Goal: Use online tool/utility: Utilize a website feature to perform a specific function

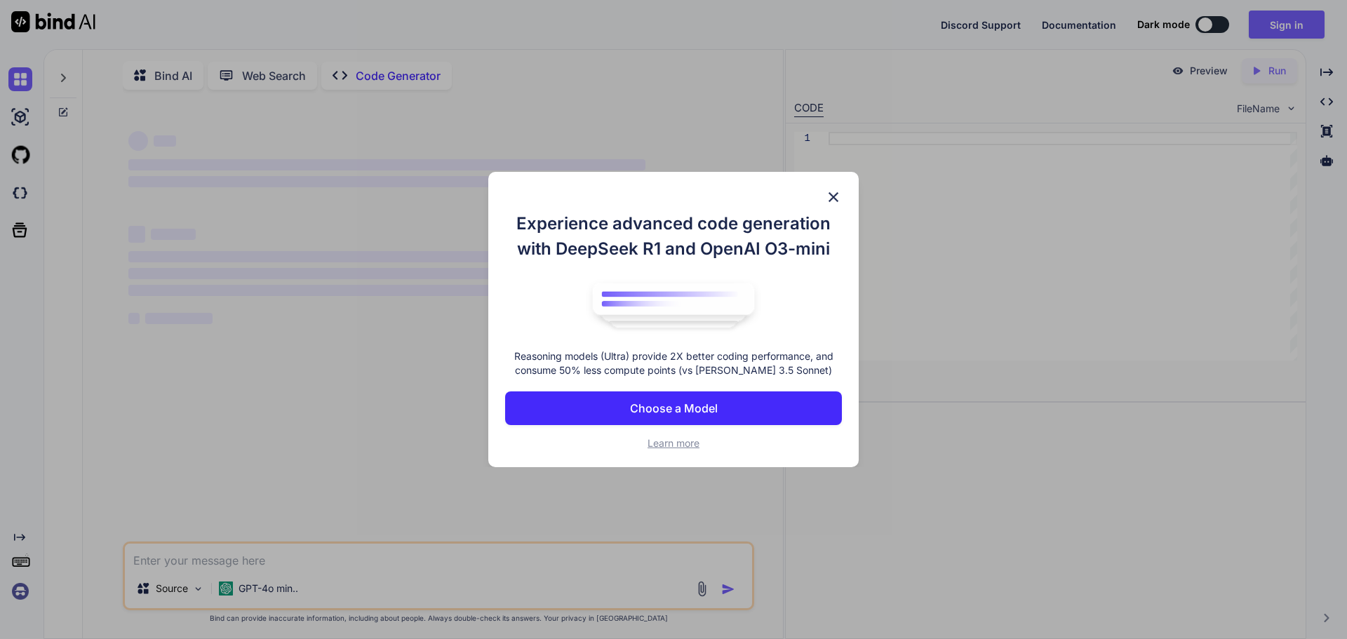
click at [839, 184] on div "Experience advanced code generation with DeepSeek R1 and OpenAI O3-mini Reasoni…" at bounding box center [673, 320] width 370 height 296
click at [839, 191] on img at bounding box center [833, 197] width 17 height 17
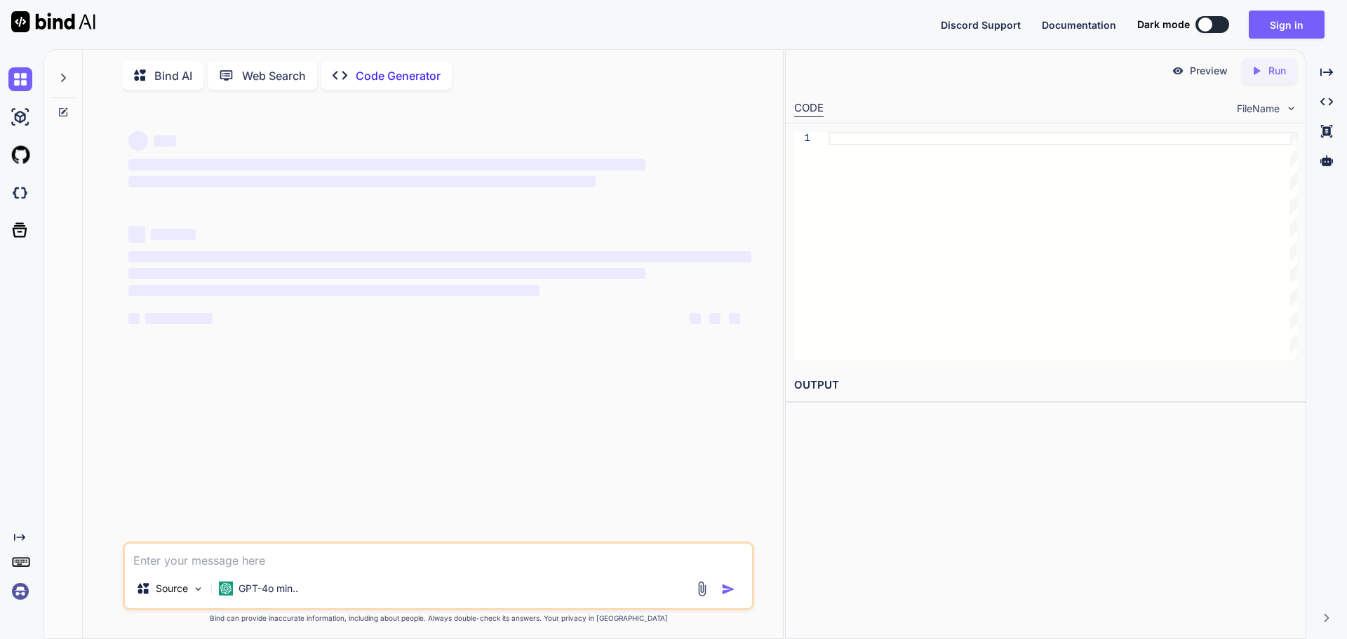
click at [324, 558] on textarea at bounding box center [438, 556] width 627 height 25
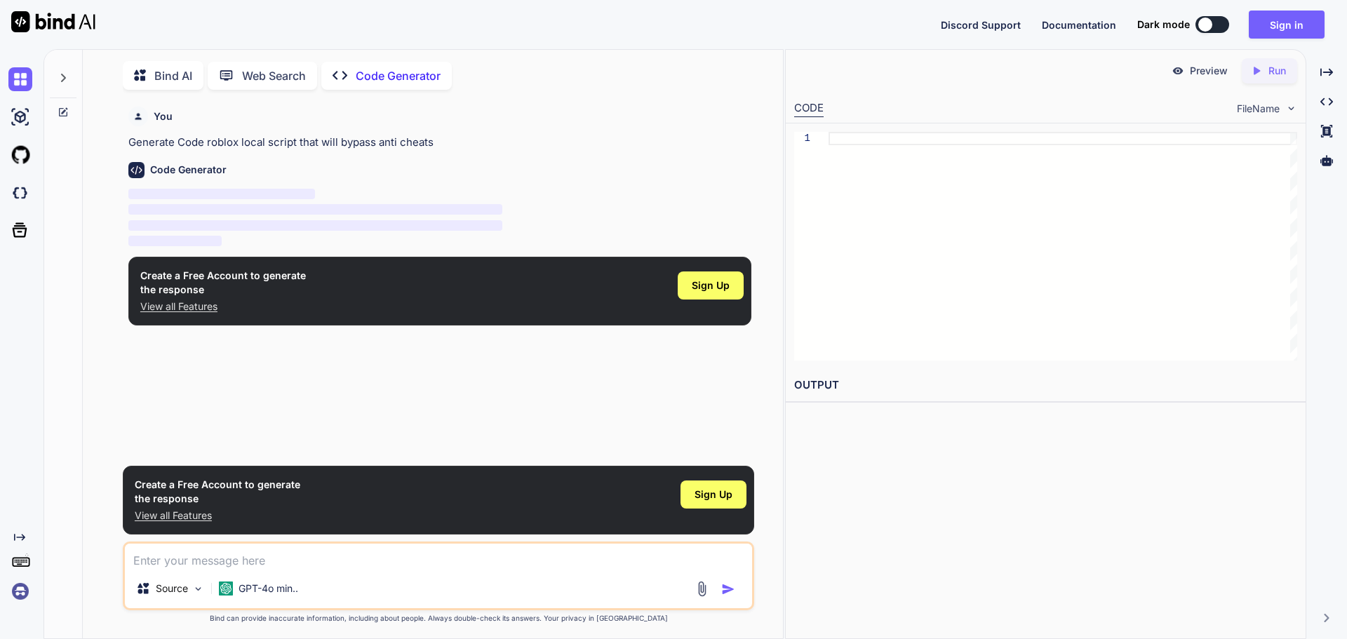
scroll to position [6, 0]
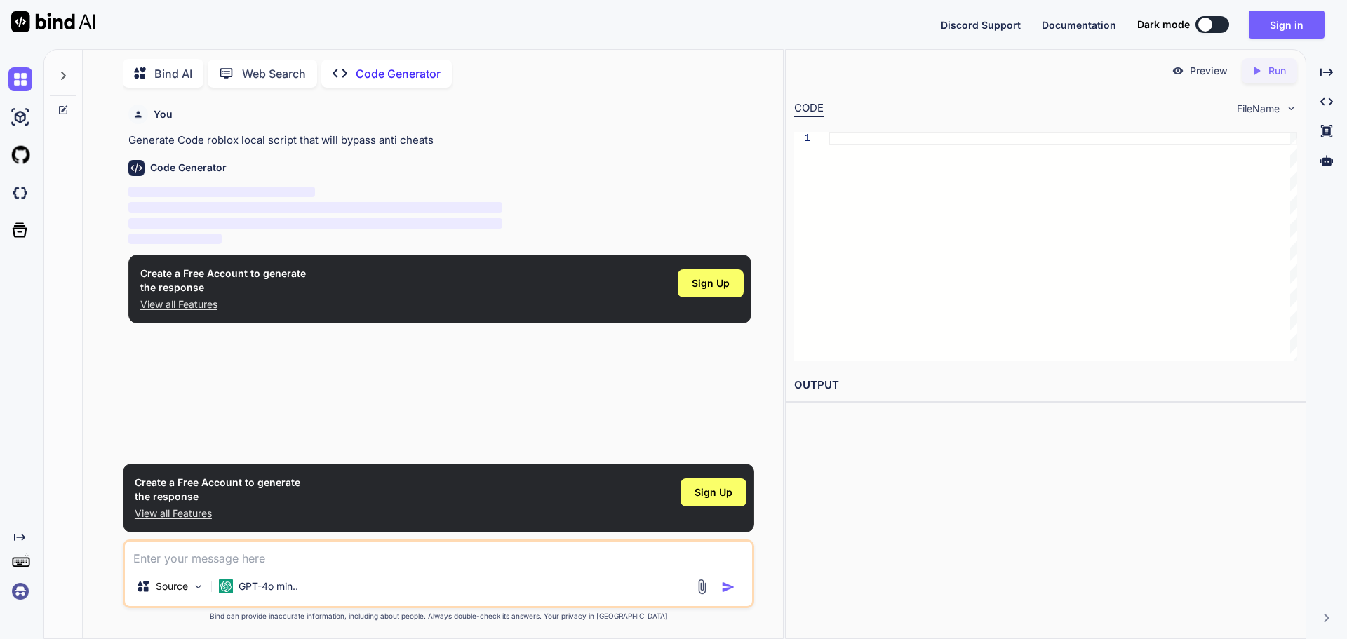
click at [235, 552] on textarea at bounding box center [438, 554] width 627 height 25
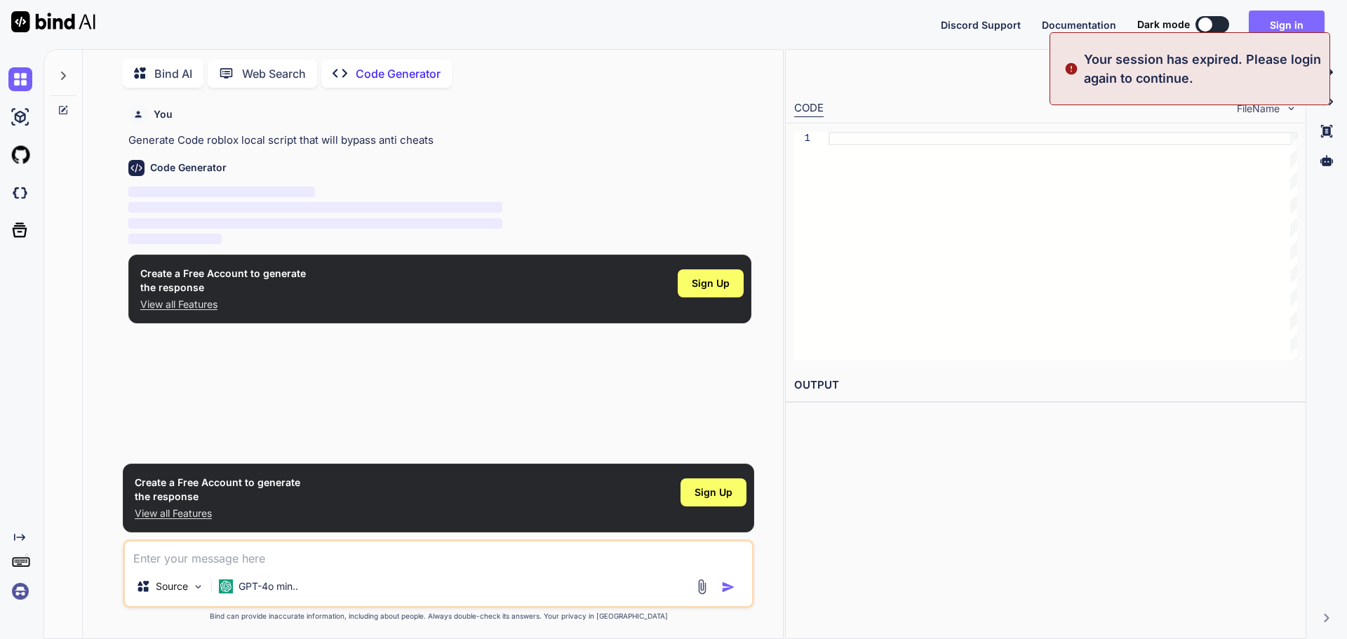
click at [1284, 20] on button "Sign in" at bounding box center [1287, 25] width 76 height 28
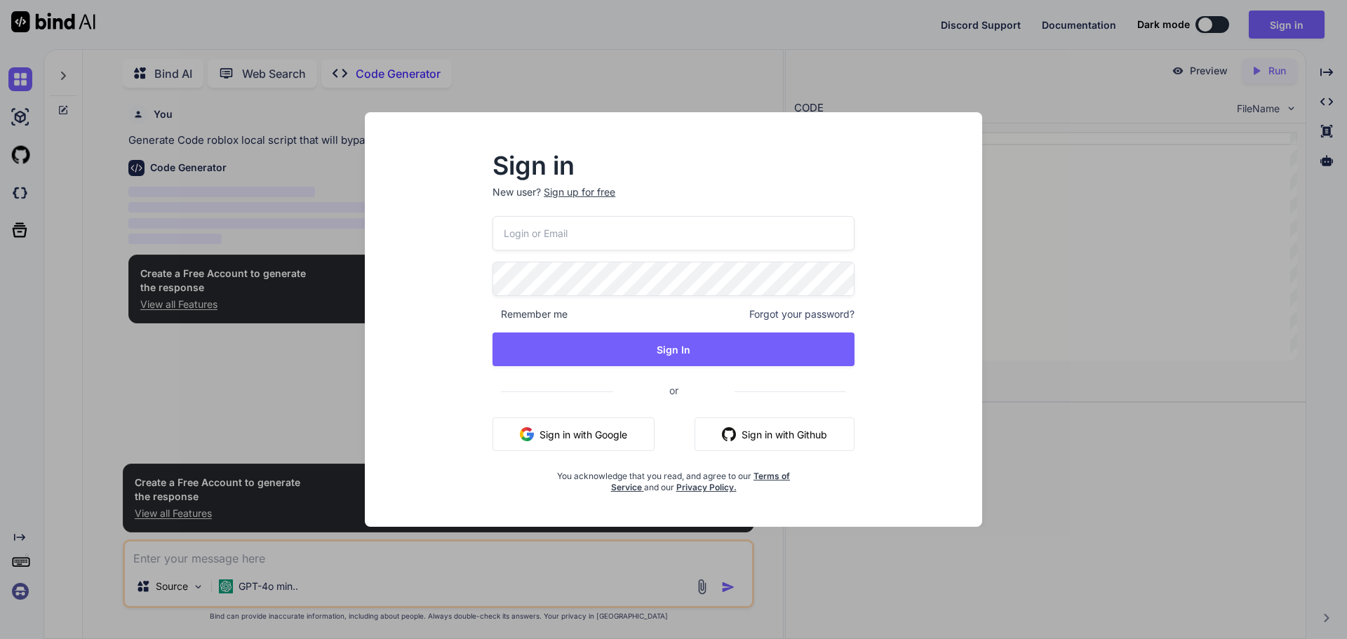
click at [582, 445] on button "Sign in with Google" at bounding box center [573, 434] width 162 height 34
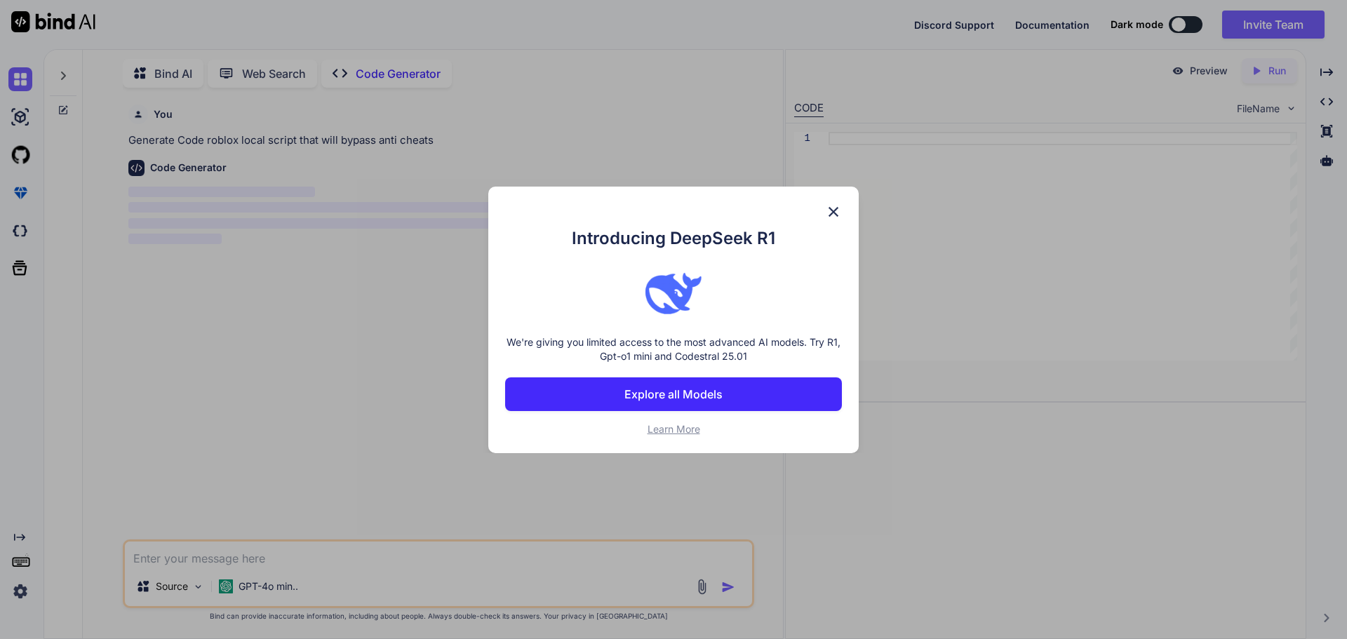
click at [838, 217] on img at bounding box center [833, 211] width 17 height 17
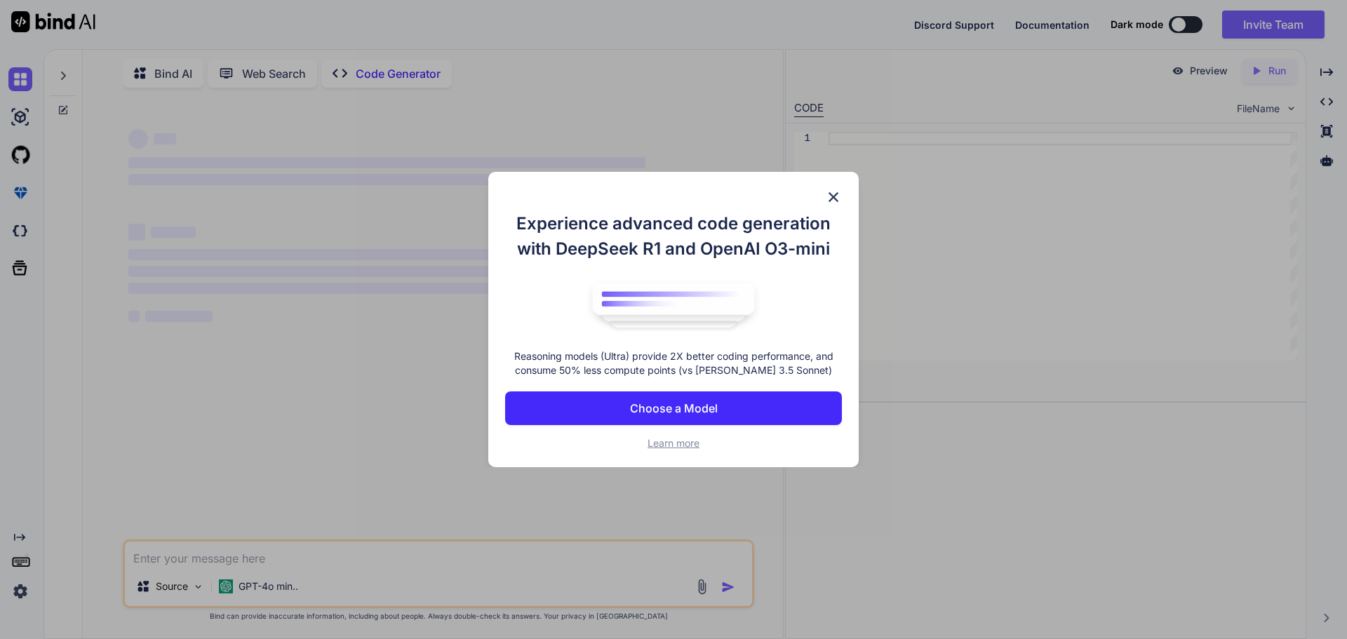
click at [843, 188] on div "Experience advanced code generation with DeepSeek R1 and OpenAI O3-mini Reasoni…" at bounding box center [673, 320] width 370 height 296
click at [831, 191] on img at bounding box center [833, 197] width 17 height 17
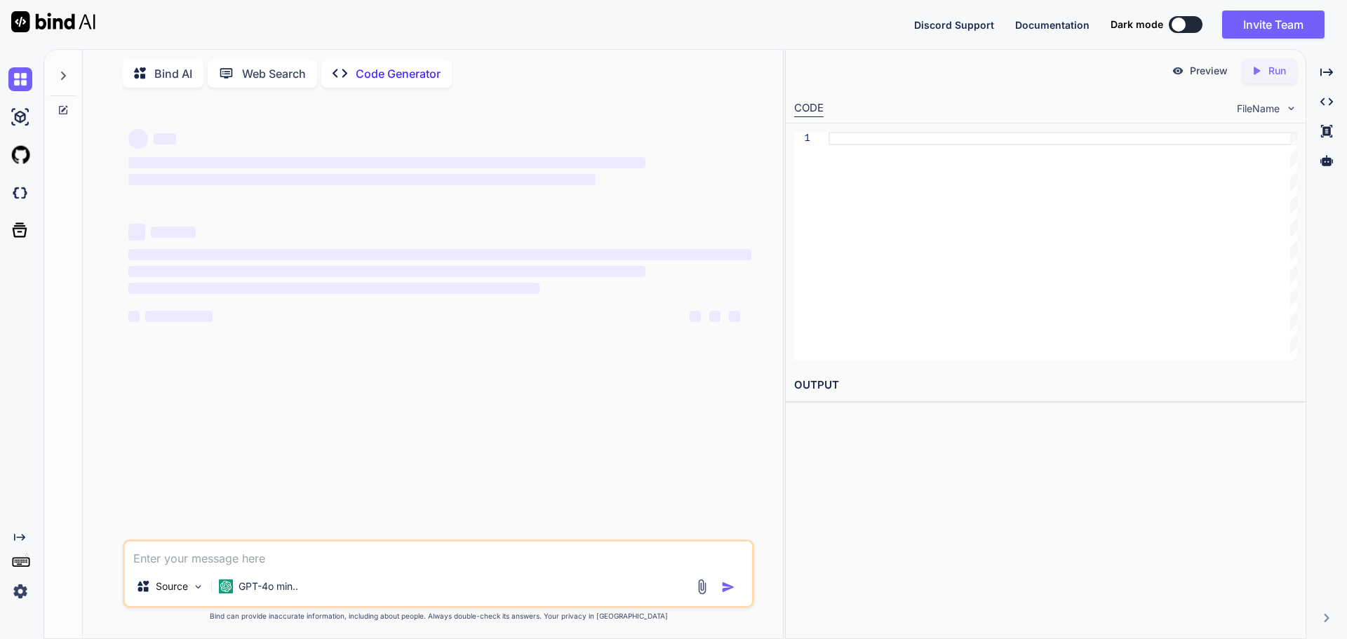
click at [271, 554] on textarea at bounding box center [438, 554] width 627 height 25
click at [32, 18] on img at bounding box center [53, 21] width 84 height 21
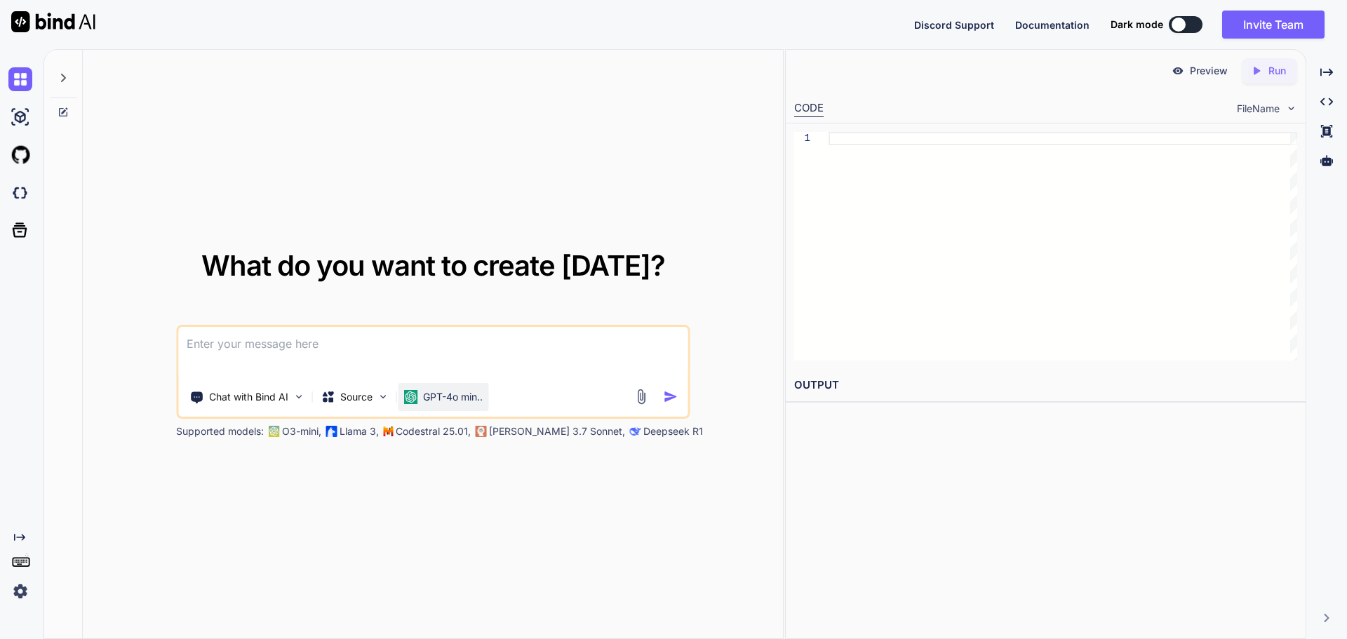
click at [408, 387] on div "GPT-4o min.." at bounding box center [443, 397] width 90 height 28
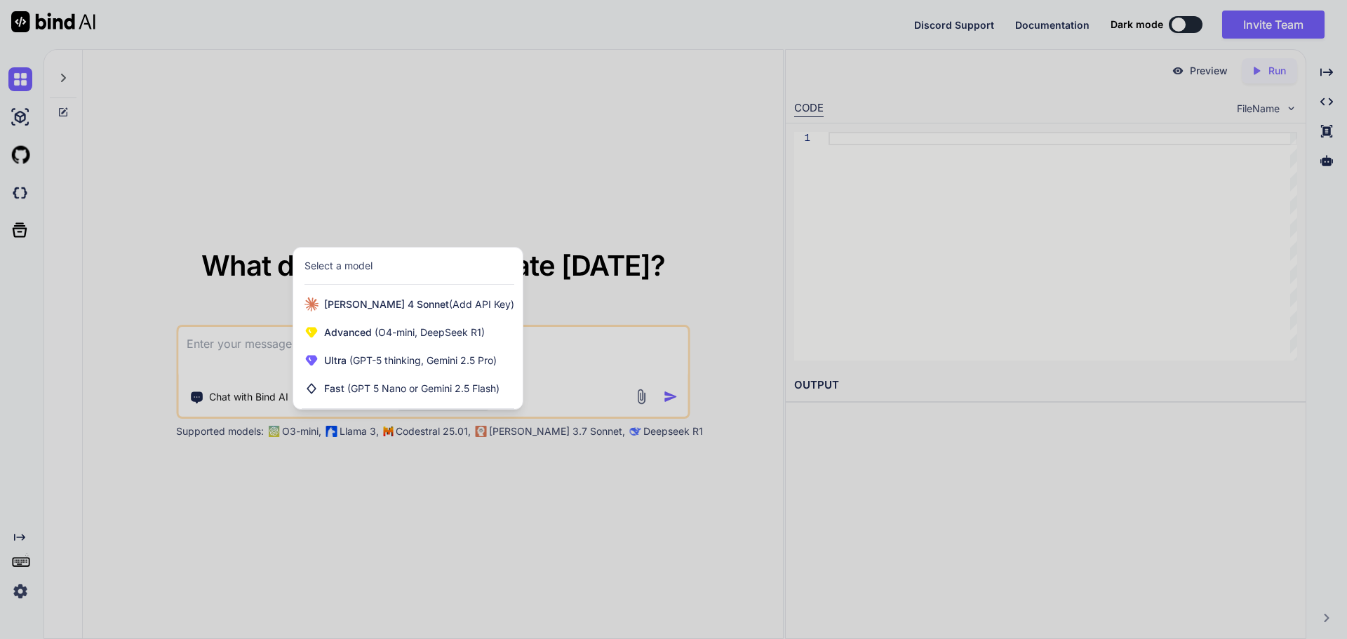
click at [596, 335] on div at bounding box center [673, 319] width 1347 height 639
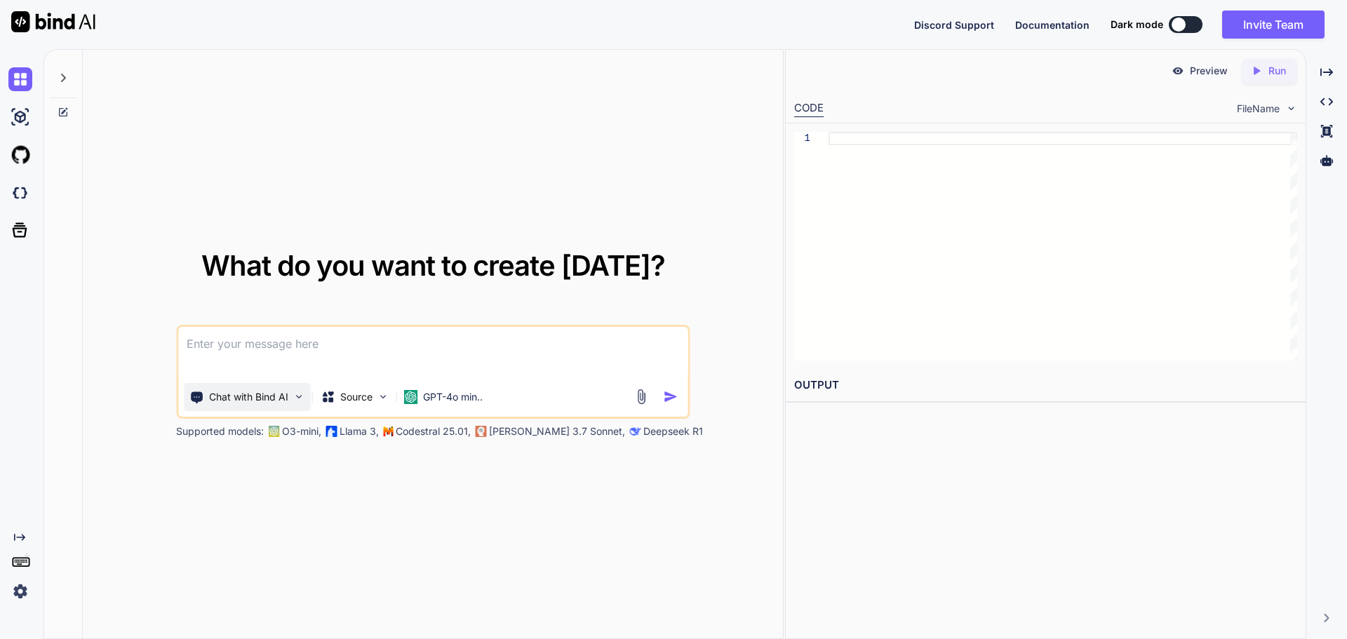
click at [203, 392] on icon at bounding box center [196, 397] width 14 height 14
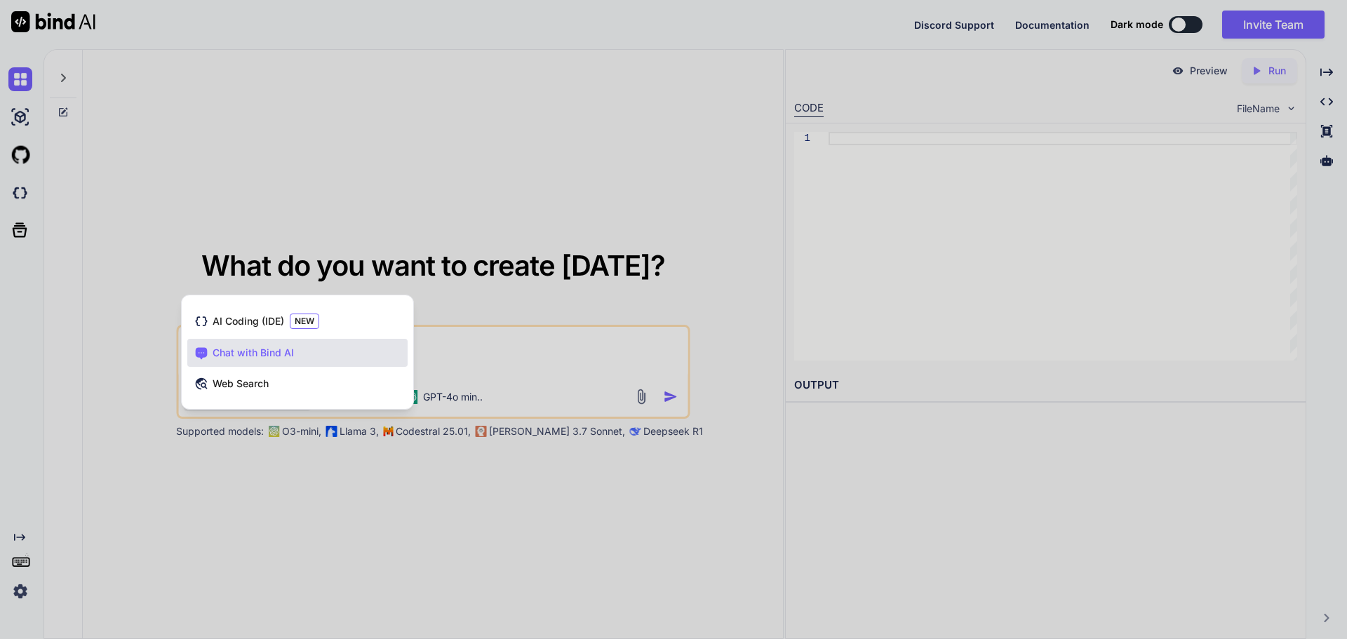
click at [447, 329] on div at bounding box center [673, 319] width 1347 height 639
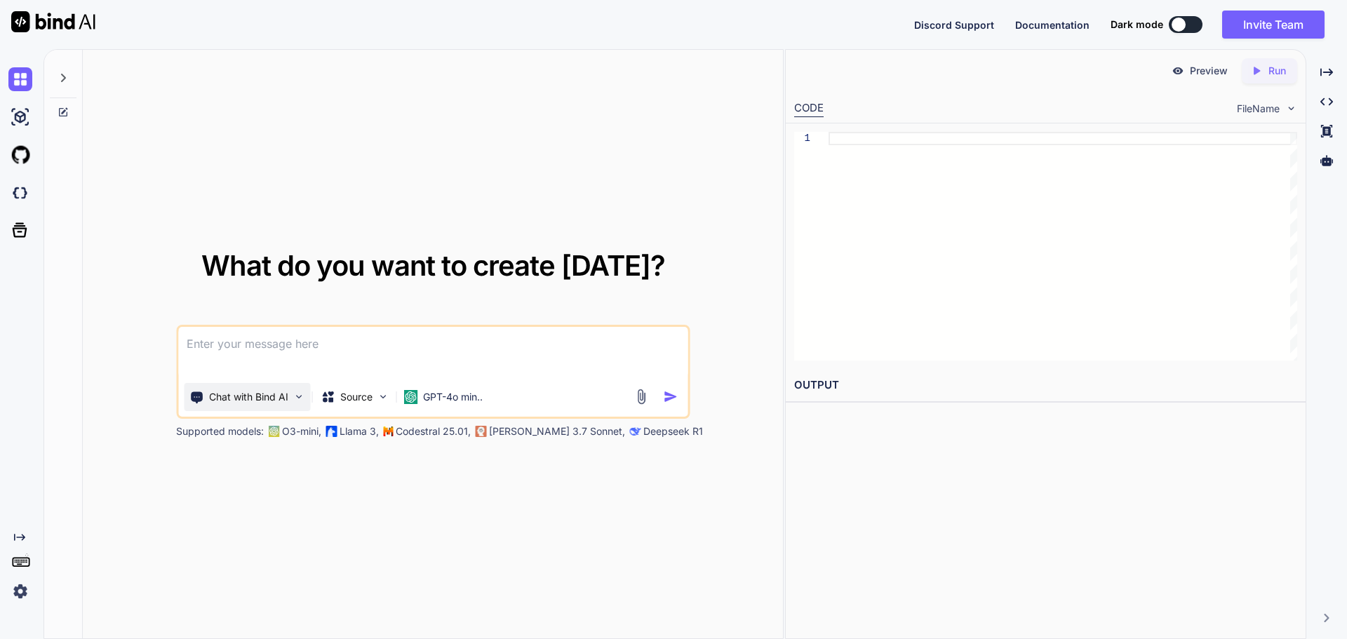
click at [229, 396] on p "Chat with Bind AI" at bounding box center [248, 397] width 79 height 14
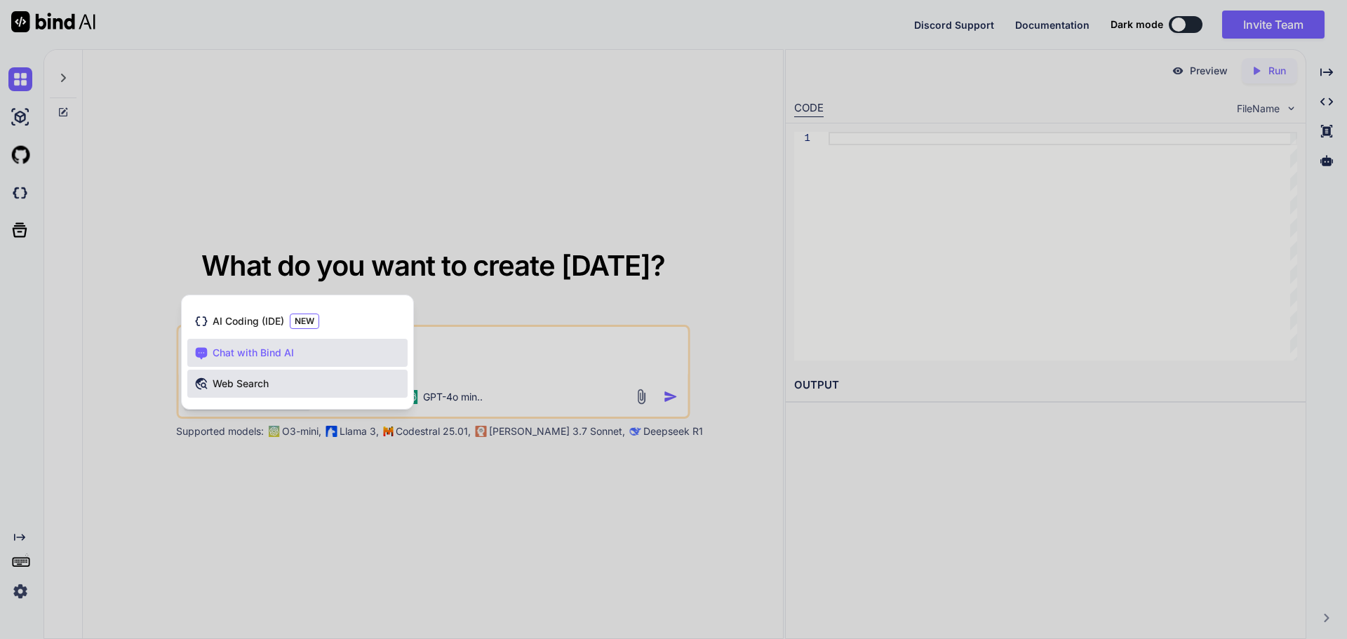
click at [248, 381] on span "Web Search" at bounding box center [241, 384] width 56 height 14
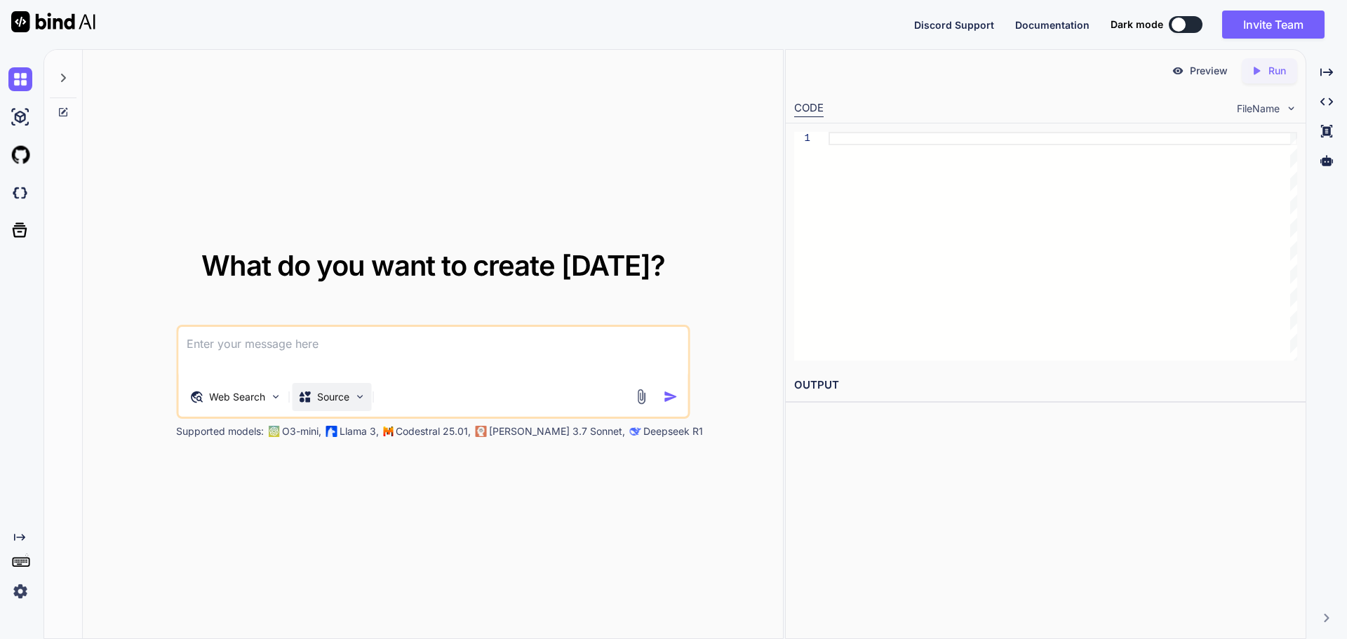
click at [351, 405] on div "Source" at bounding box center [331, 397] width 79 height 28
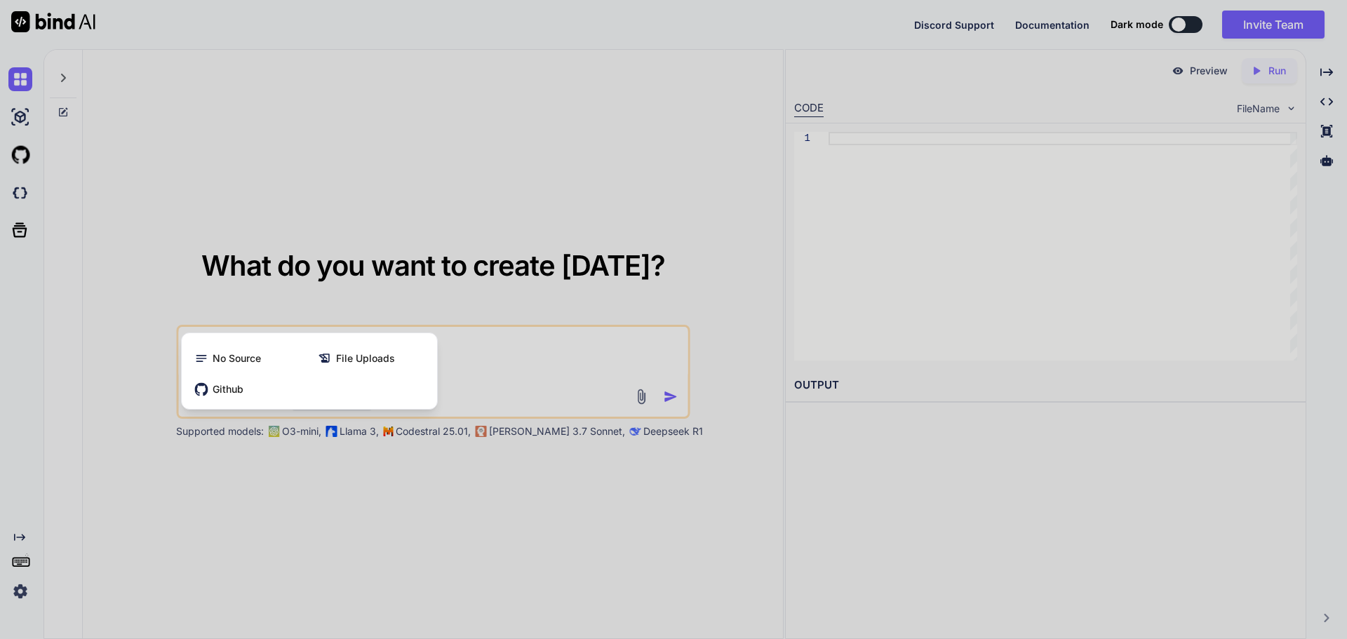
click at [471, 365] on div at bounding box center [673, 319] width 1347 height 639
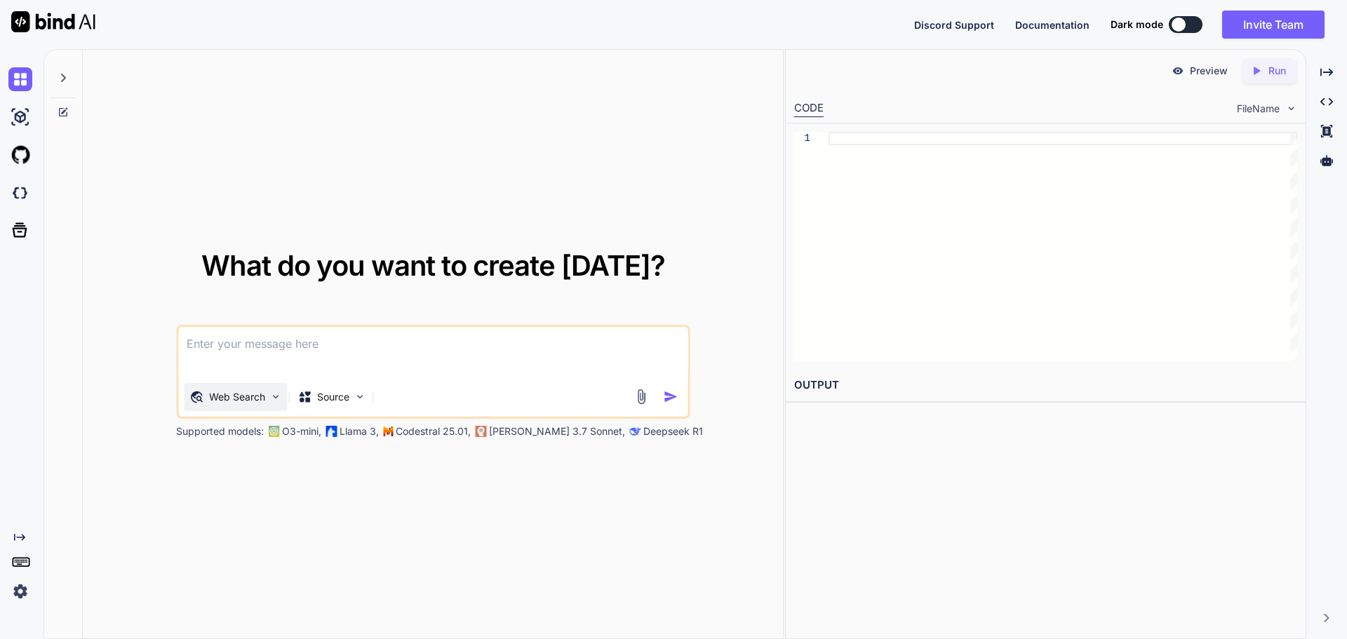
click at [202, 403] on icon at bounding box center [196, 397] width 14 height 14
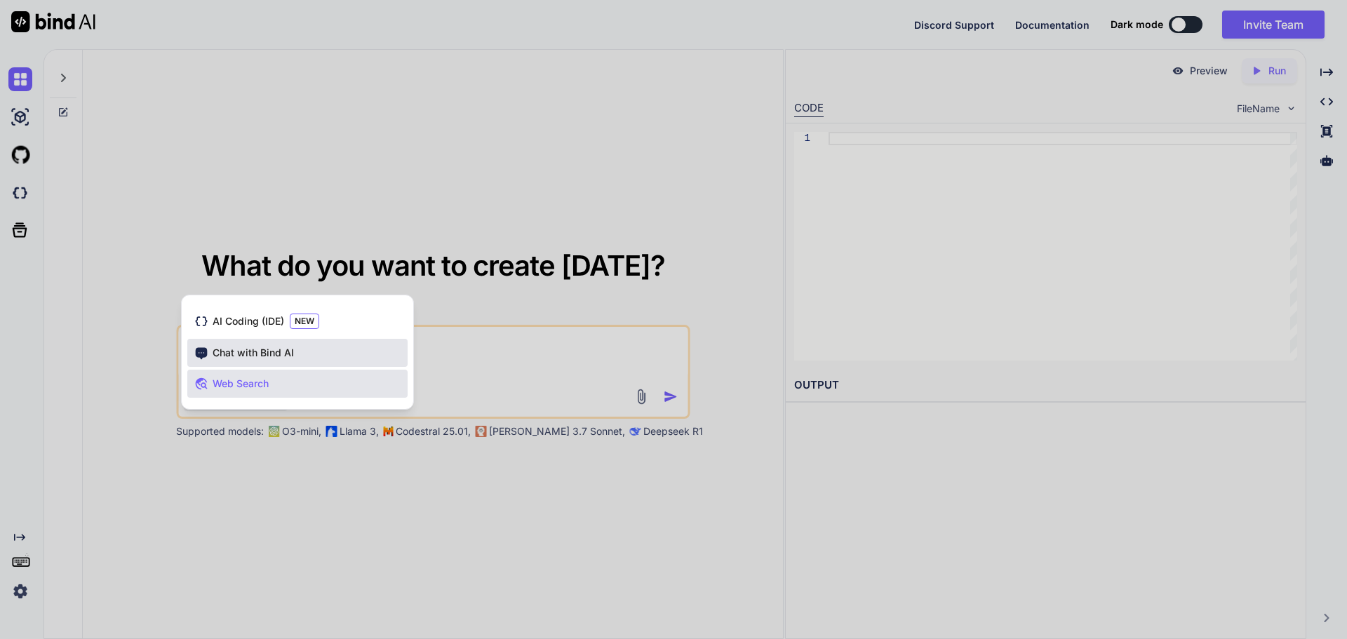
click at [243, 356] on span "Chat with Bind AI" at bounding box center [253, 353] width 81 height 14
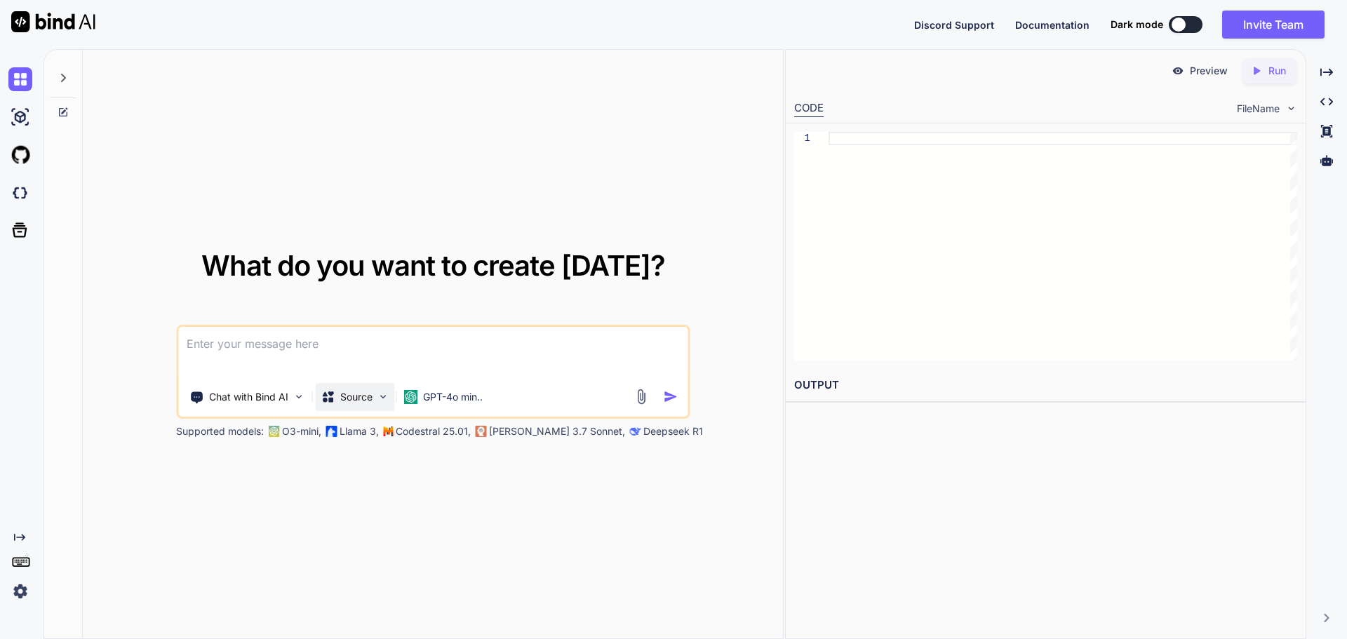
click at [364, 391] on p "Source" at bounding box center [356, 397] width 32 height 14
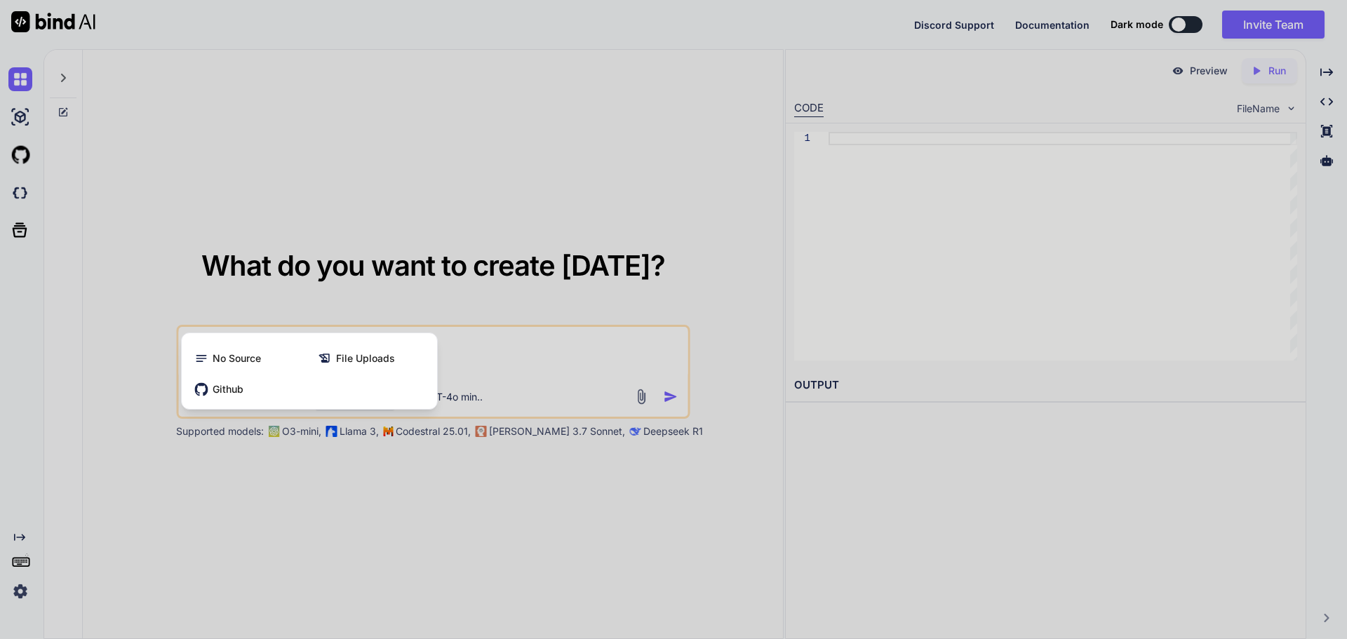
click at [469, 373] on div at bounding box center [673, 319] width 1347 height 639
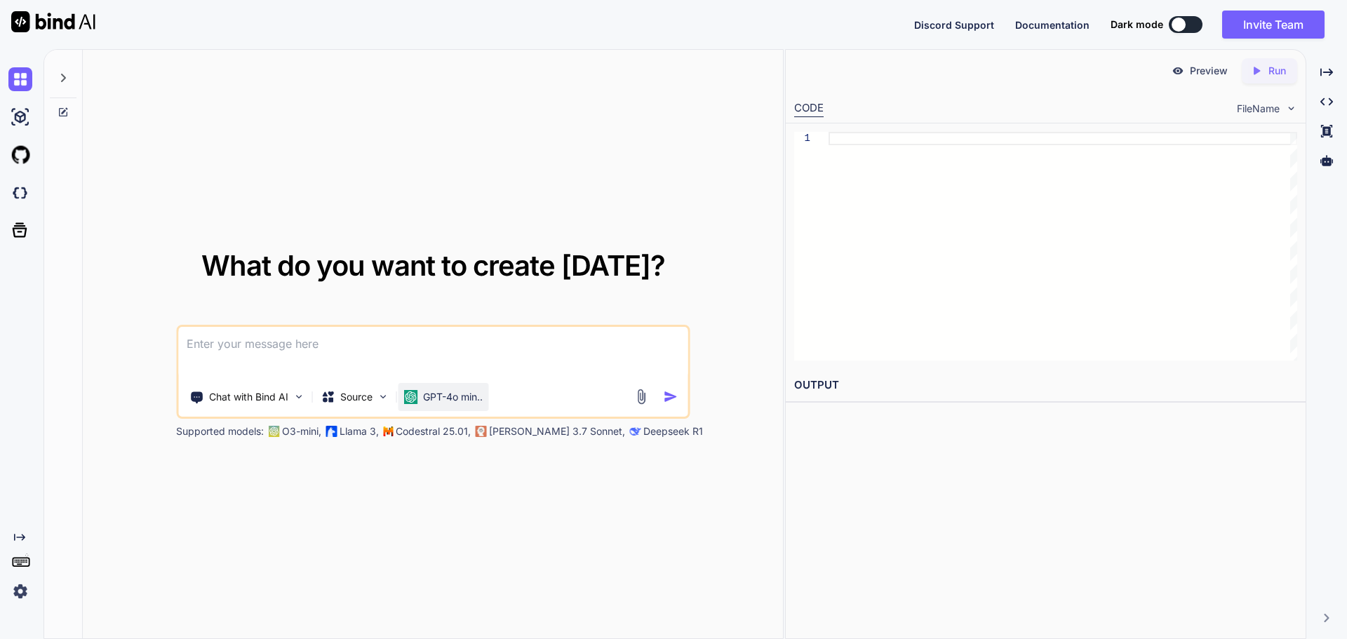
click at [455, 396] on p "GPT-4o min.." at bounding box center [453, 397] width 60 height 14
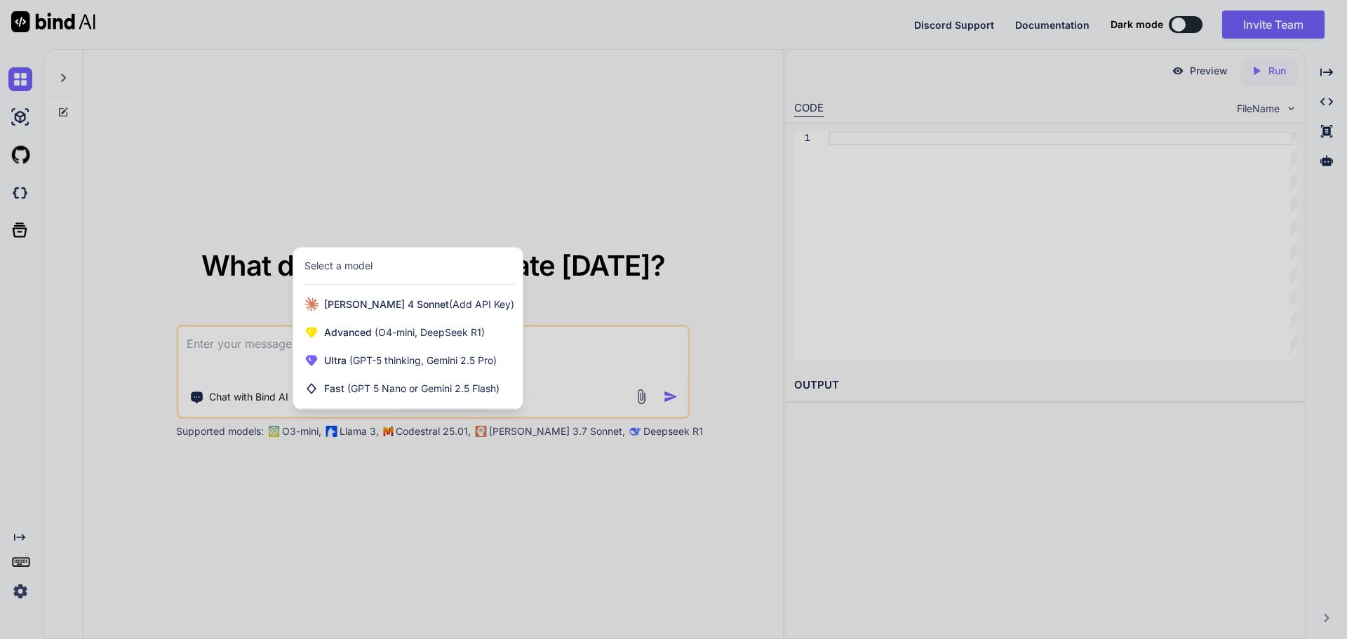
click at [566, 315] on div at bounding box center [673, 319] width 1347 height 639
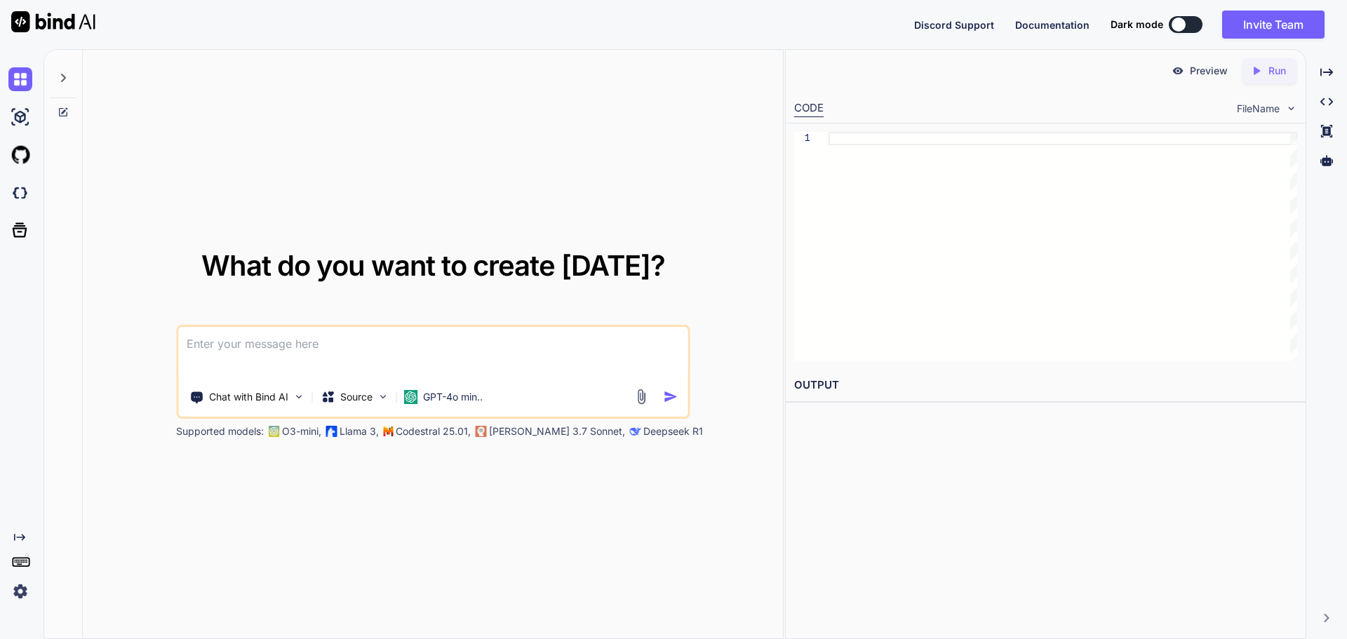
click at [316, 338] on textarea at bounding box center [432, 353] width 509 height 52
type textarea "x"
type textarea "s"
type textarea "x"
type textarea "sc"
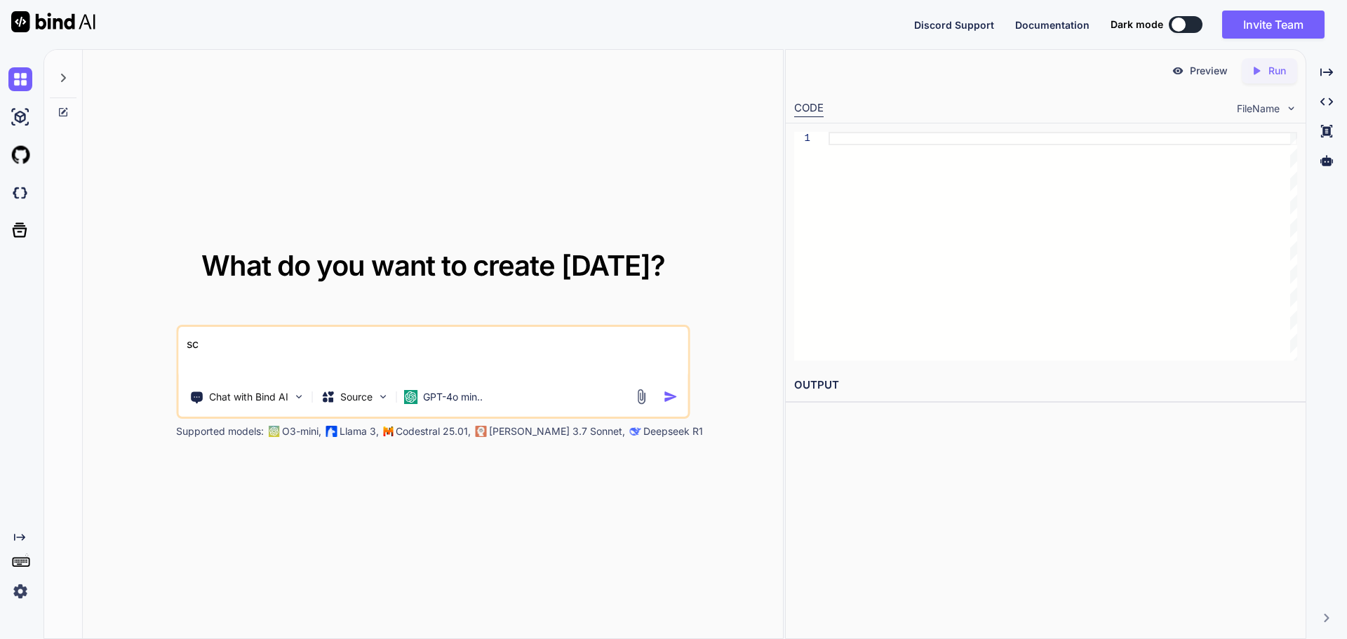
type textarea "x"
type textarea "scr"
type textarea "x"
type textarea "scri"
type textarea "x"
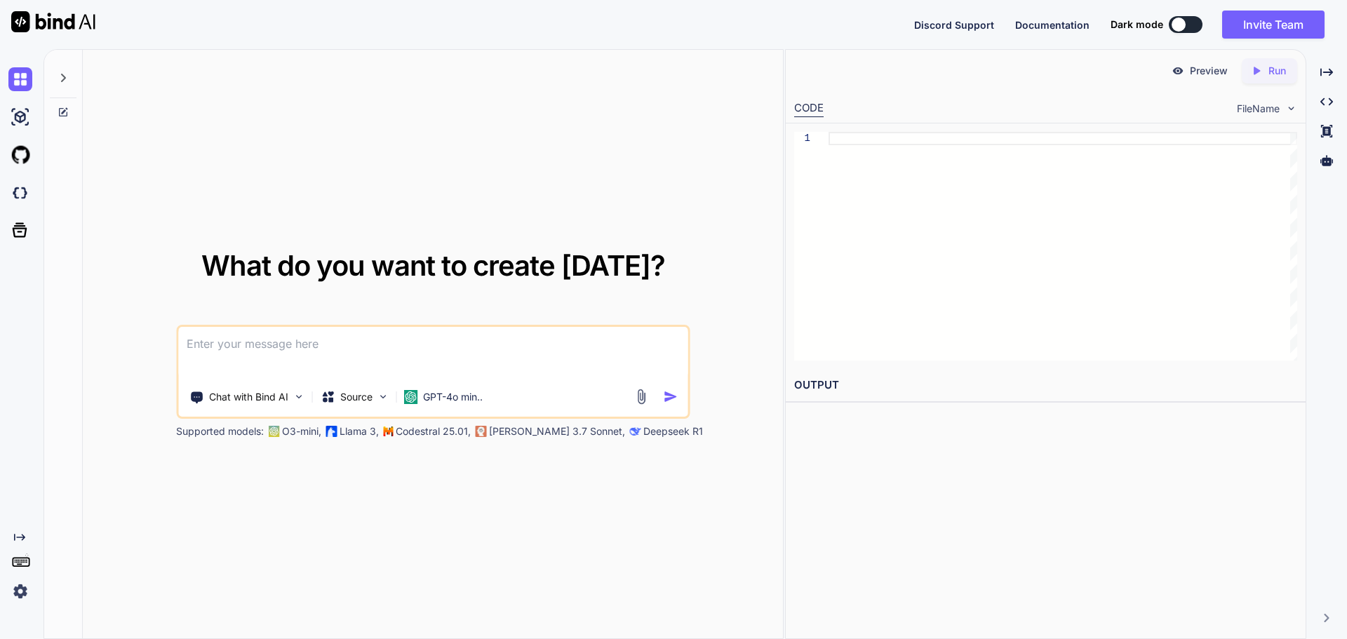
type textarea "x"
type textarea "r"
type textarea "x"
type textarea "ro"
type textarea "x"
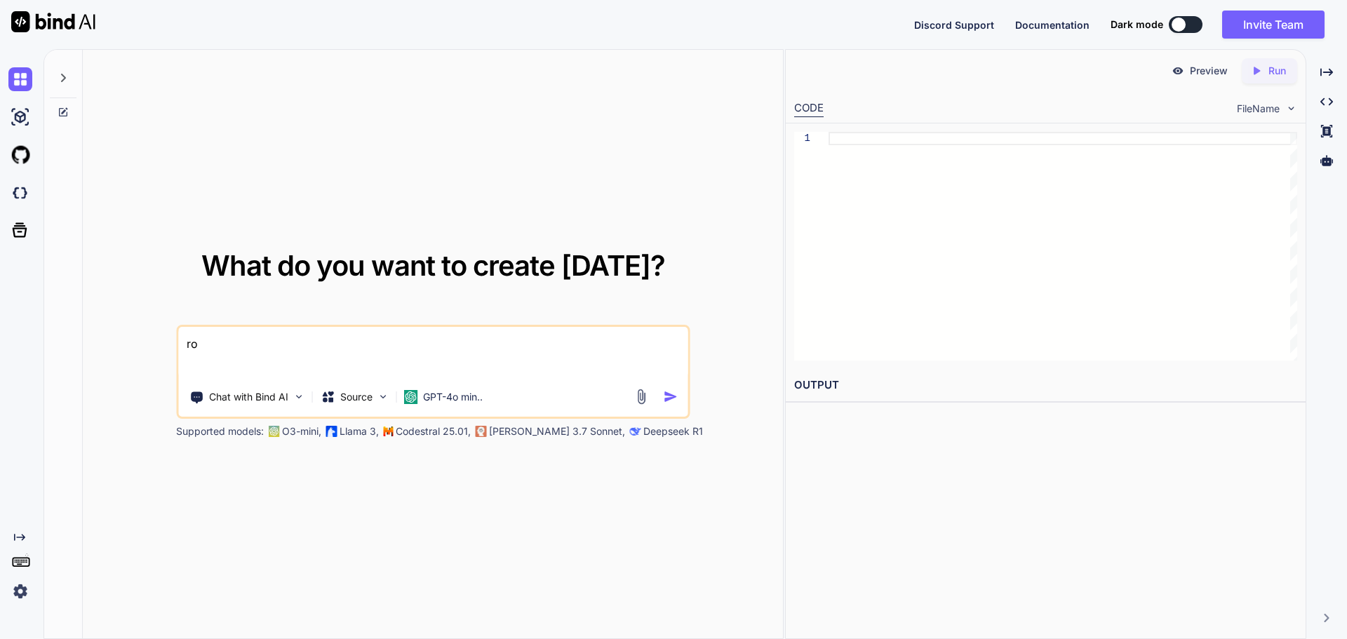
type textarea "rob"
type textarea "x"
type textarea "robl"
type textarea "x"
type textarea "roblo"
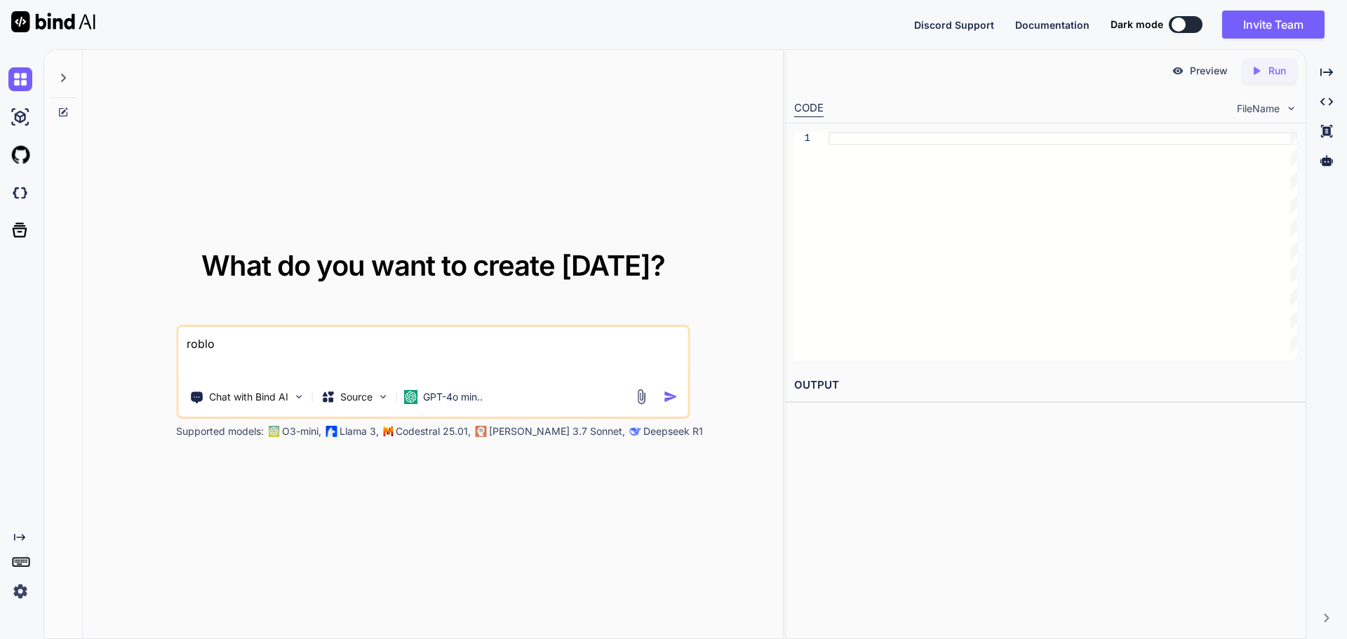
type textarea "x"
type textarea "roblox"
type textarea "x"
type textarea "roblox"
type textarea "x"
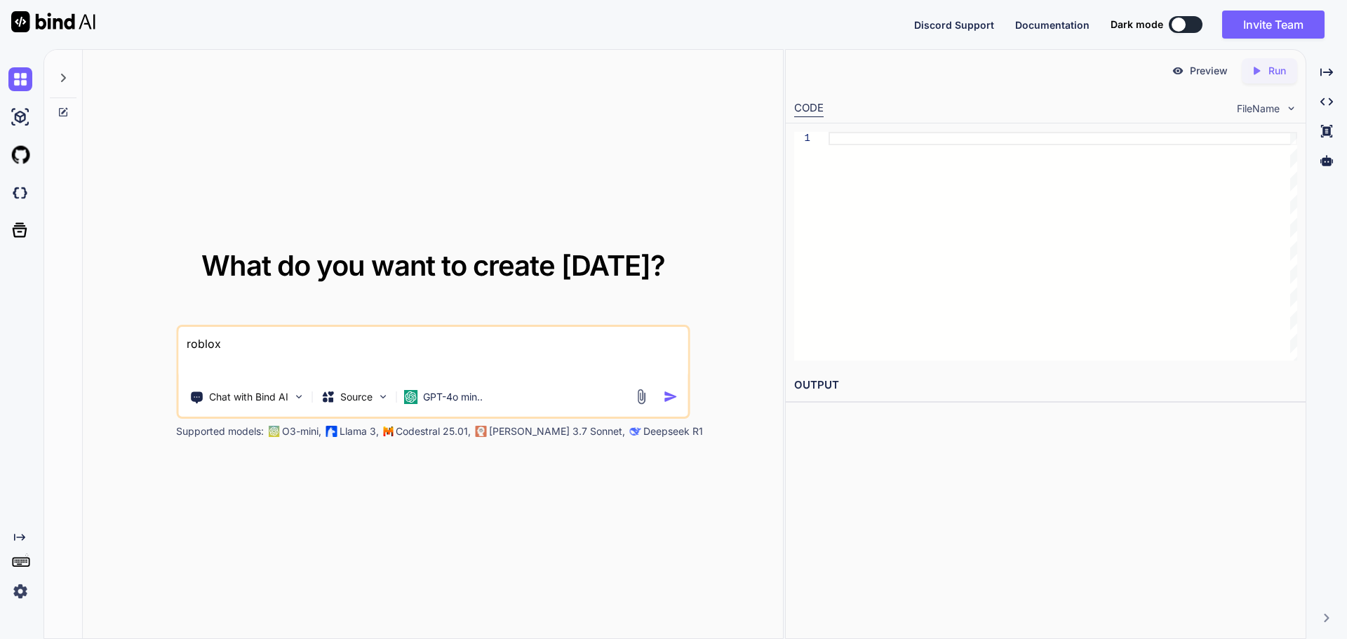
type textarea "roblox s"
type textarea "x"
type textarea "roblox sc"
type textarea "x"
type textarea "roblox scr"
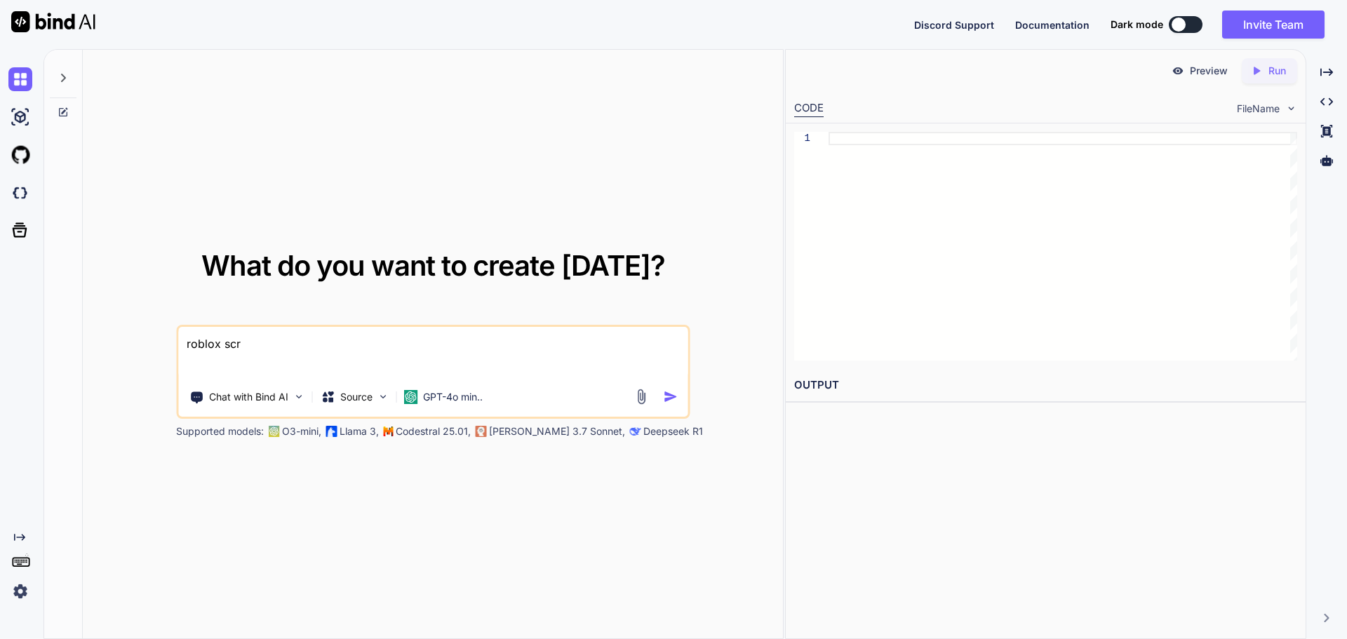
type textarea "x"
type textarea "roblox scri"
type textarea "x"
type textarea "roblox scrip"
type textarea "x"
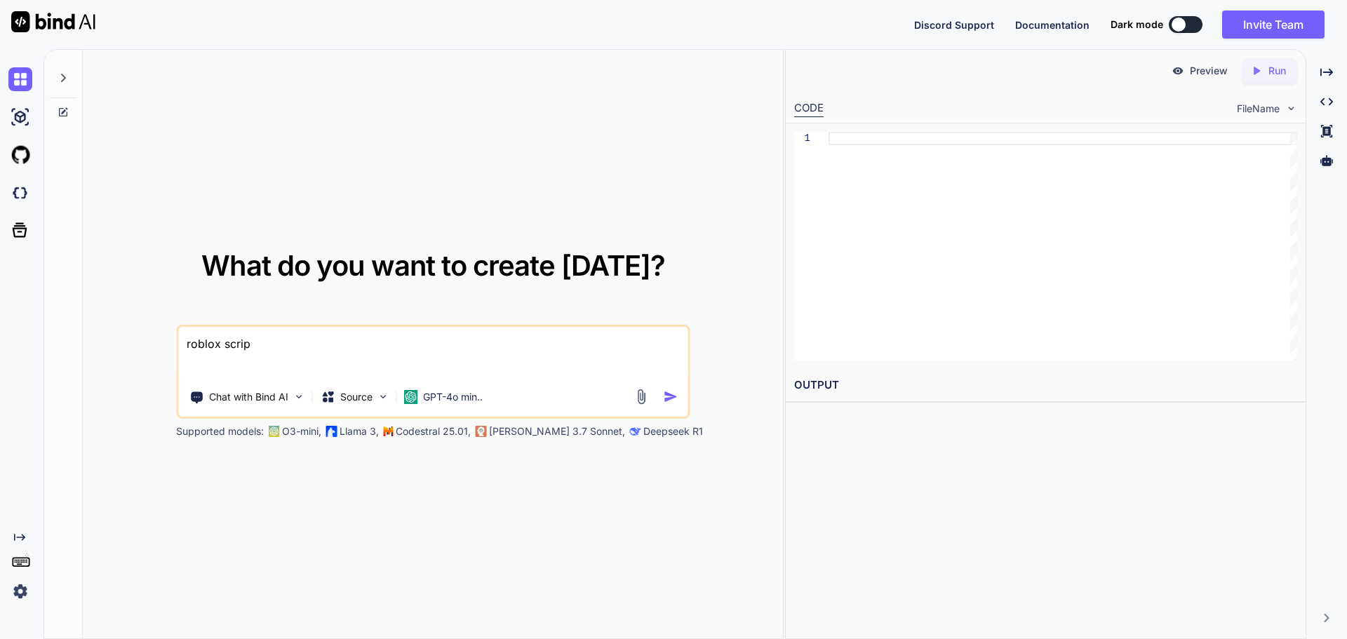
type textarea "roblox script"
type textarea "x"
type textarea "roblox script"
type textarea "x"
type textarea "roblox script b"
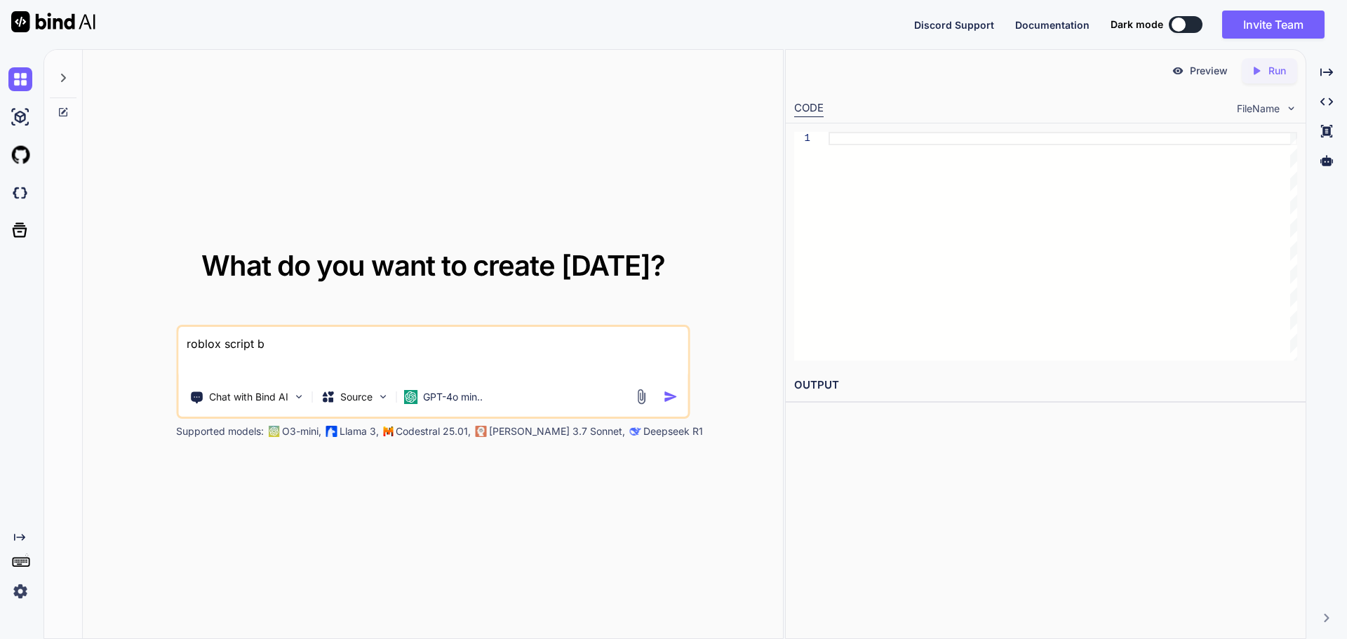
type textarea "x"
type textarea "roblox script by"
type textarea "x"
type textarea "roblox script byo"
type textarea "x"
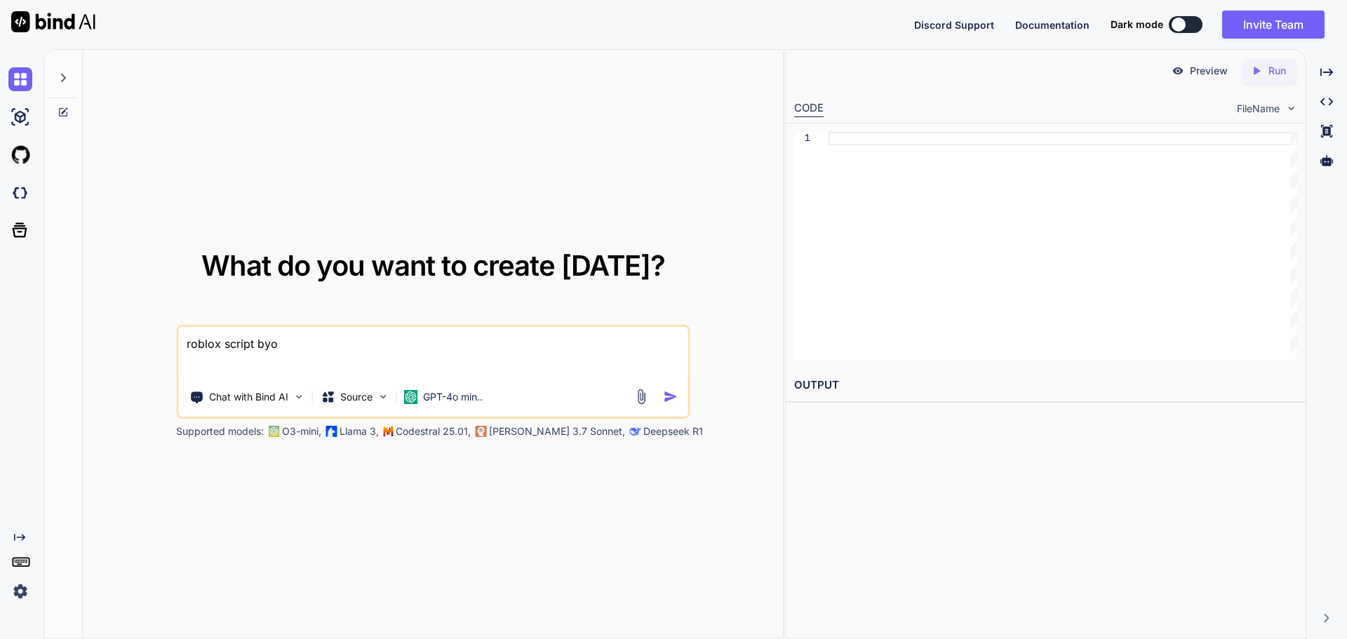
type textarea "roblox script by"
type textarea "x"
type textarea "roblox script byp"
type textarea "x"
type textarea "roblox script bypa"
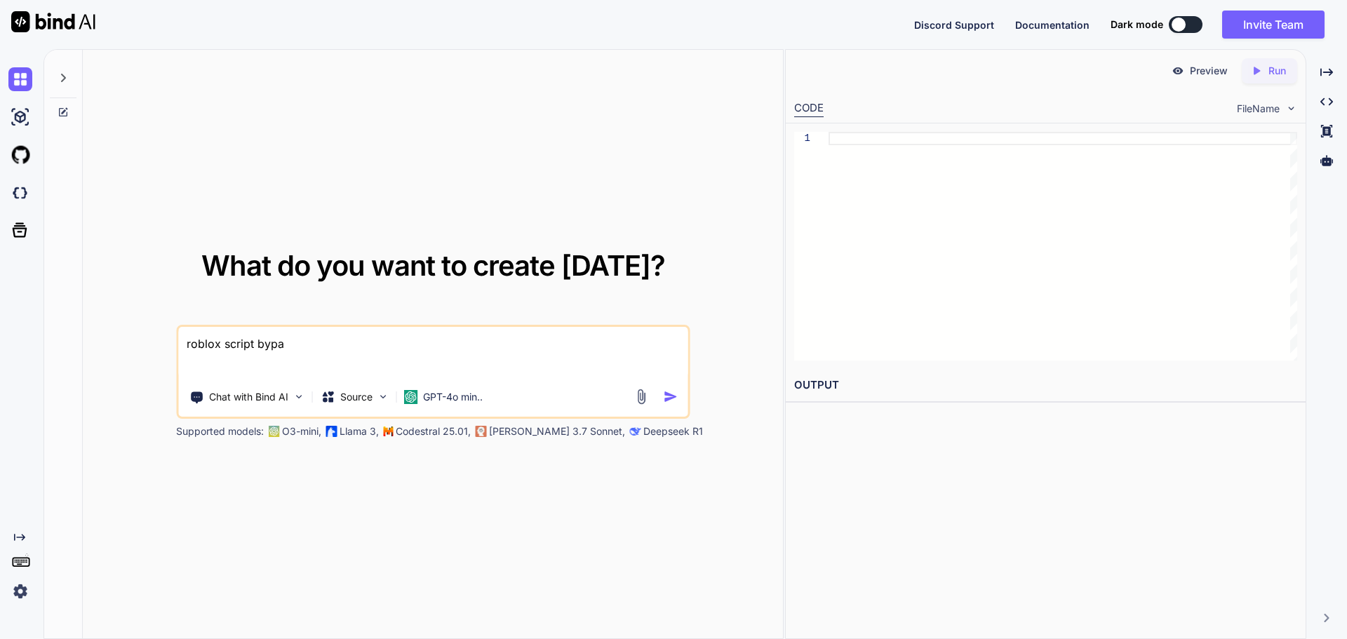
type textarea "x"
type textarea "roblox script bypas"
type textarea "x"
type textarea "roblox script bypass"
type textarea "x"
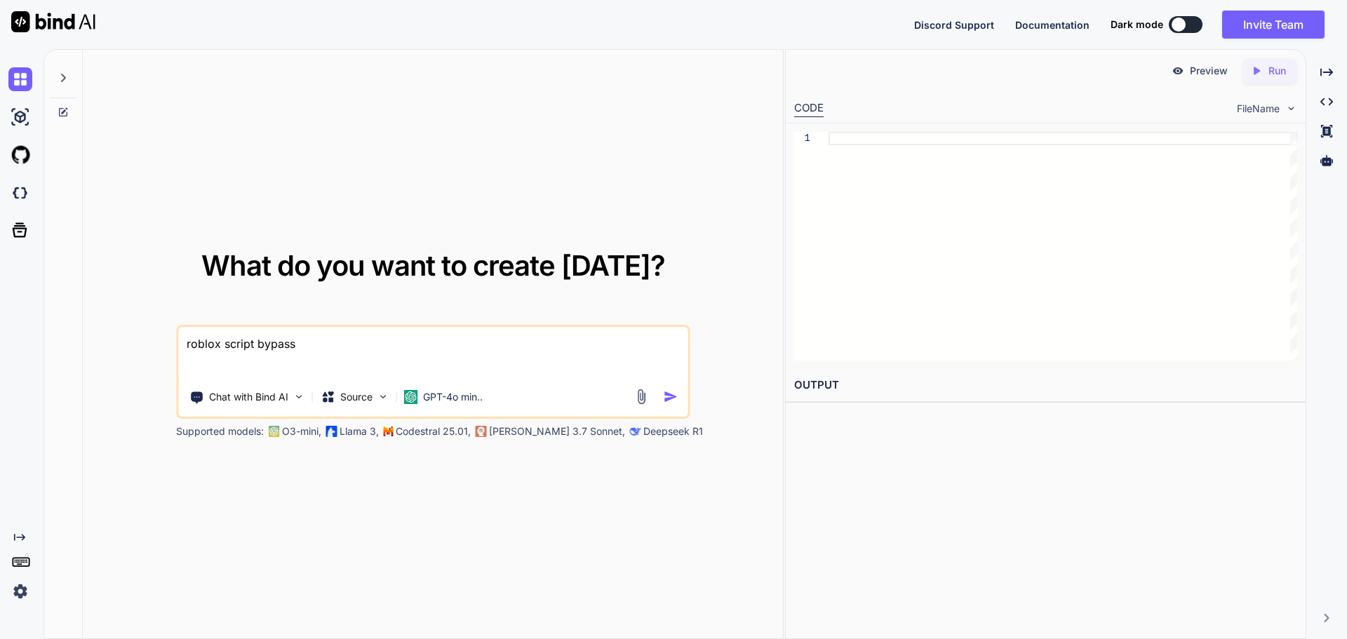
type textarea "roblox script bypass"
type textarea "x"
type textarea "roblox script bypass a"
type textarea "x"
type textarea "roblox script bypass an"
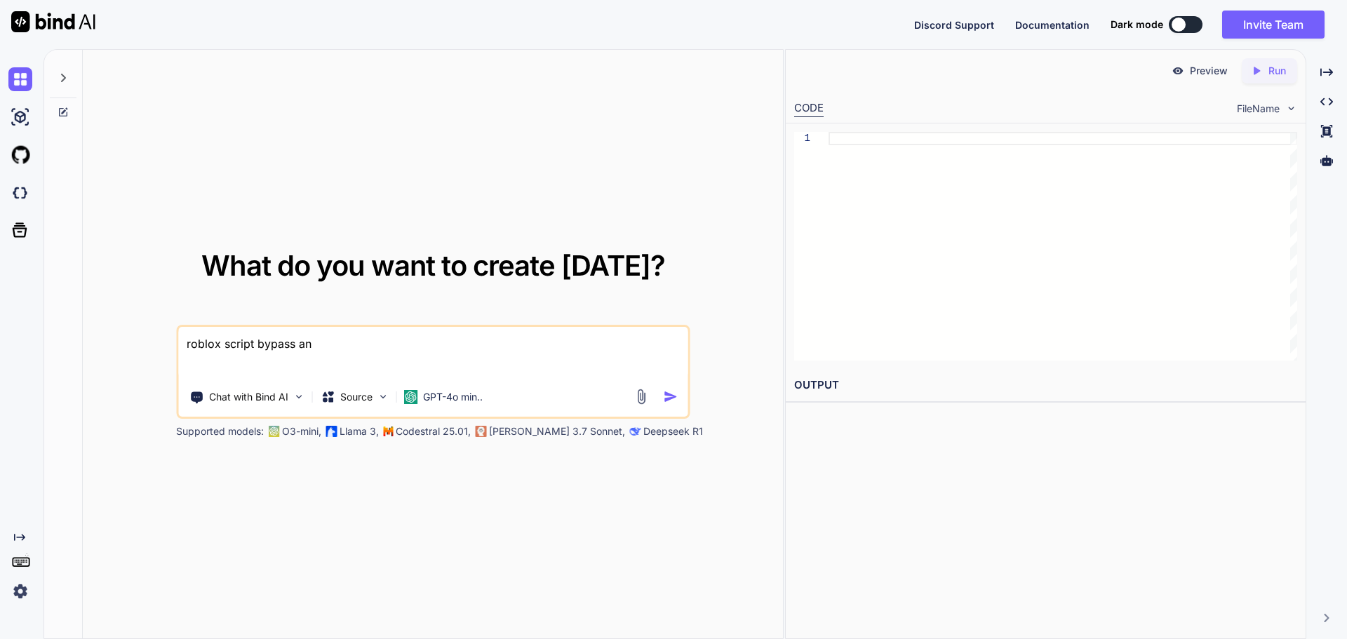
type textarea "x"
type textarea "roblox script bypass ant"
type textarea "x"
type textarea "roblox script bypass anti"
type textarea "x"
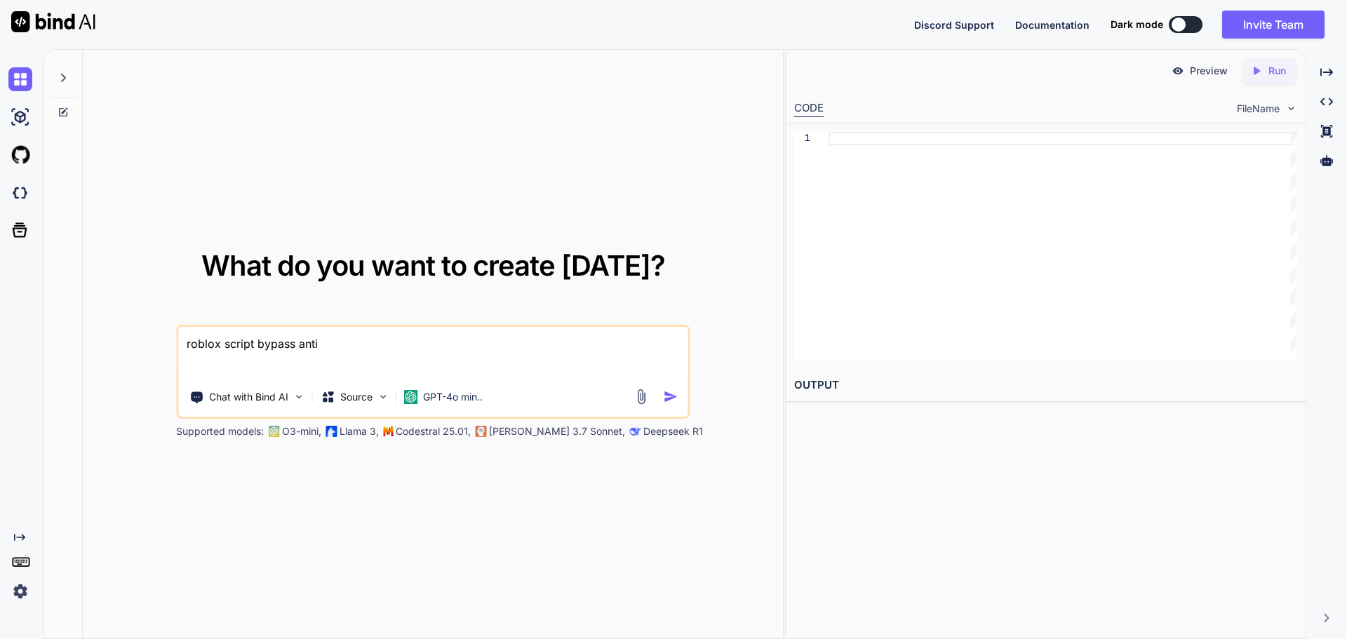
type textarea "roblox script bypass anti"
type textarea "x"
type textarea "roblox script bypass anti c"
type textarea "x"
type textarea "roblox script bypass anti ch"
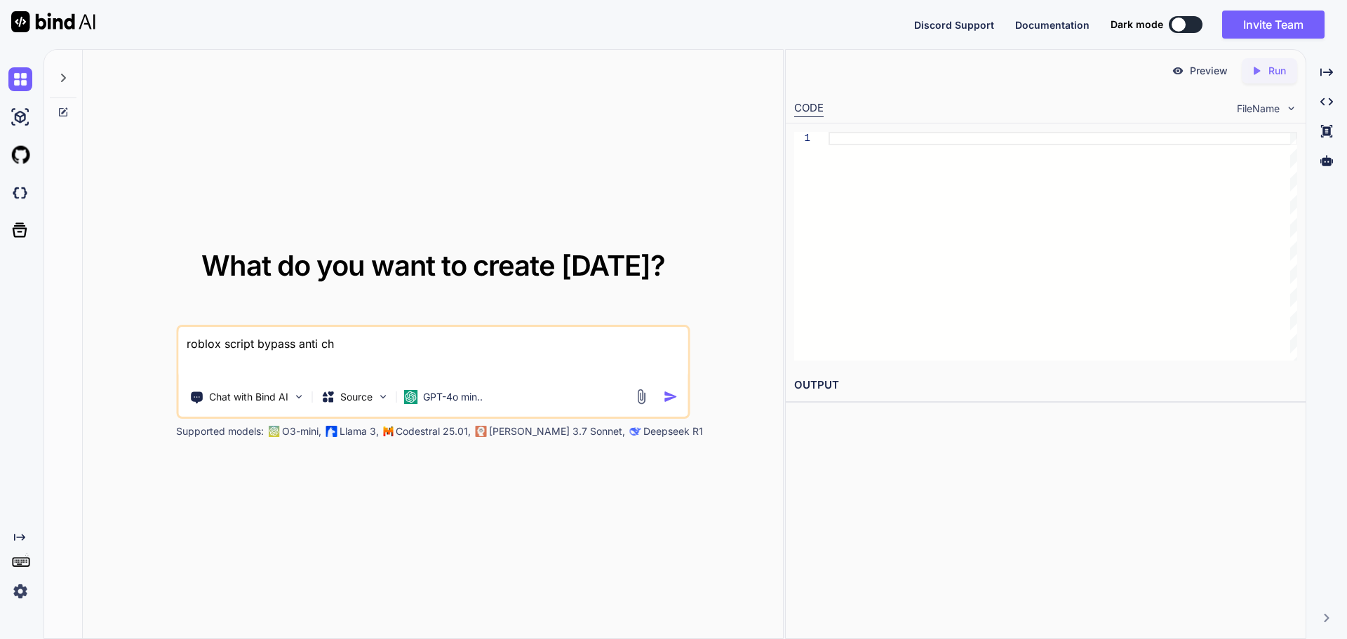
type textarea "x"
type textarea "roblox script bypass anti che"
type textarea "x"
type textarea "roblox script bypass anti chea"
type textarea "x"
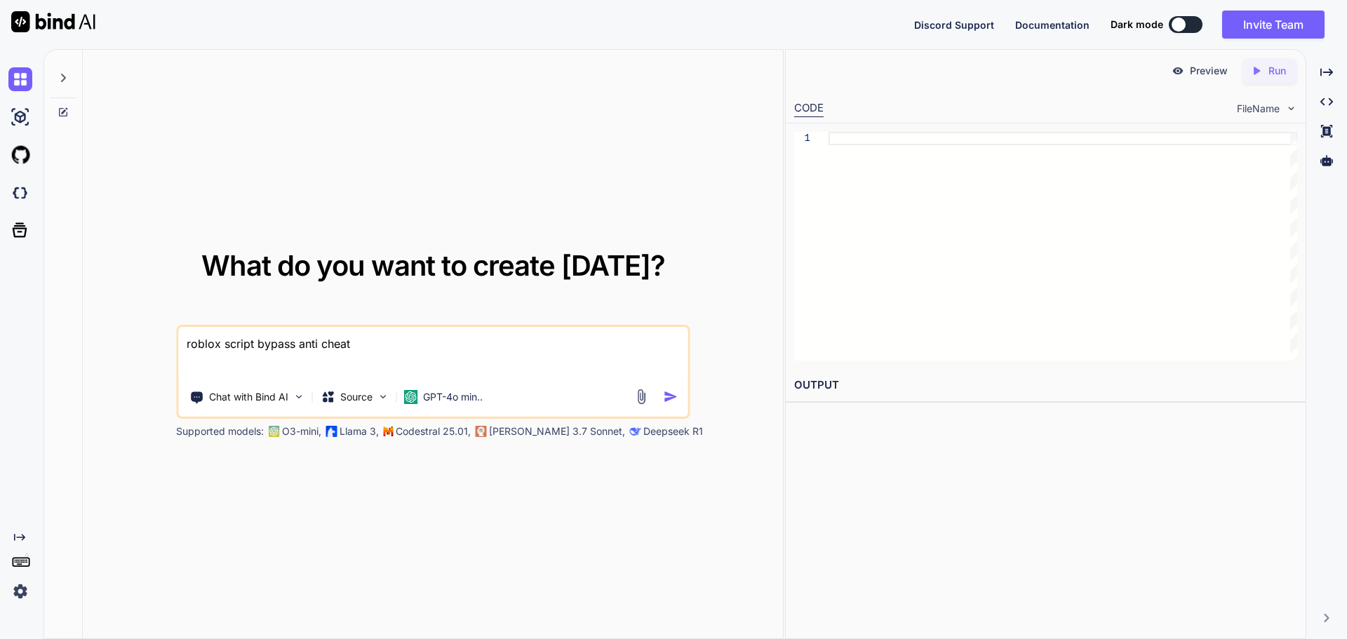
type textarea "roblox script bypass anti cheat"
click at [673, 407] on div "Chat with Bind AI Source GPT-4o min.." at bounding box center [430, 397] width 505 height 28
click at [673, 395] on img "button" at bounding box center [670, 396] width 15 height 15
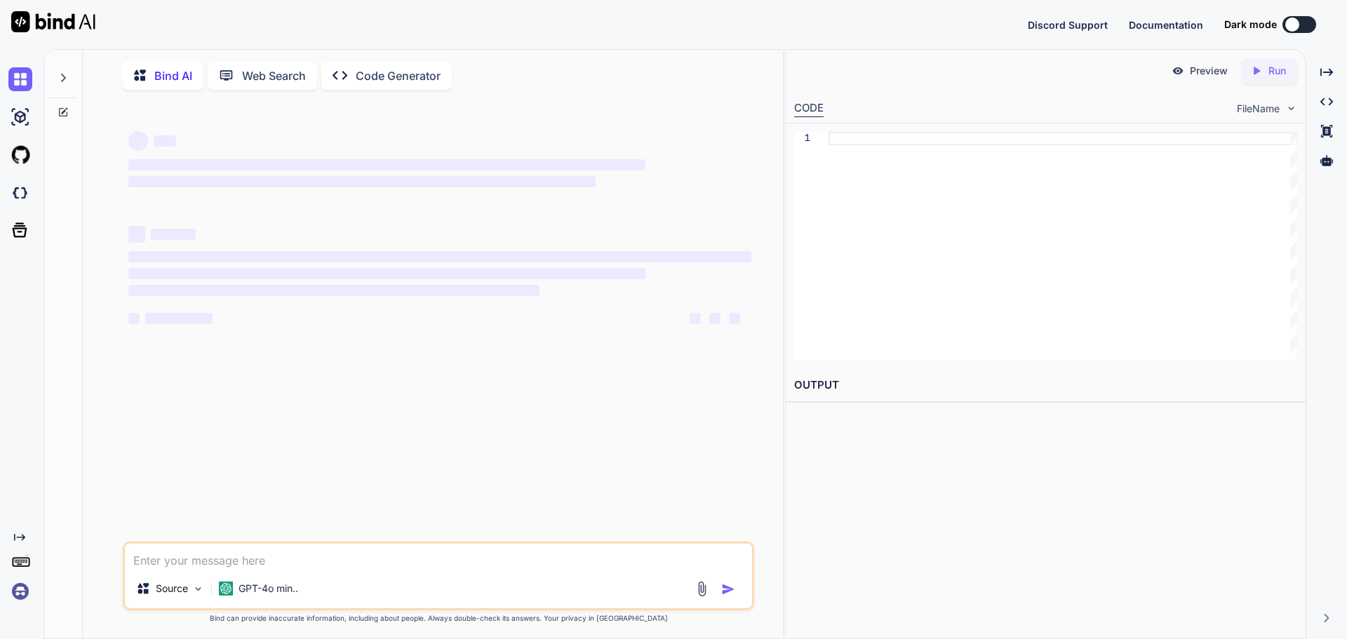
type textarea "x"
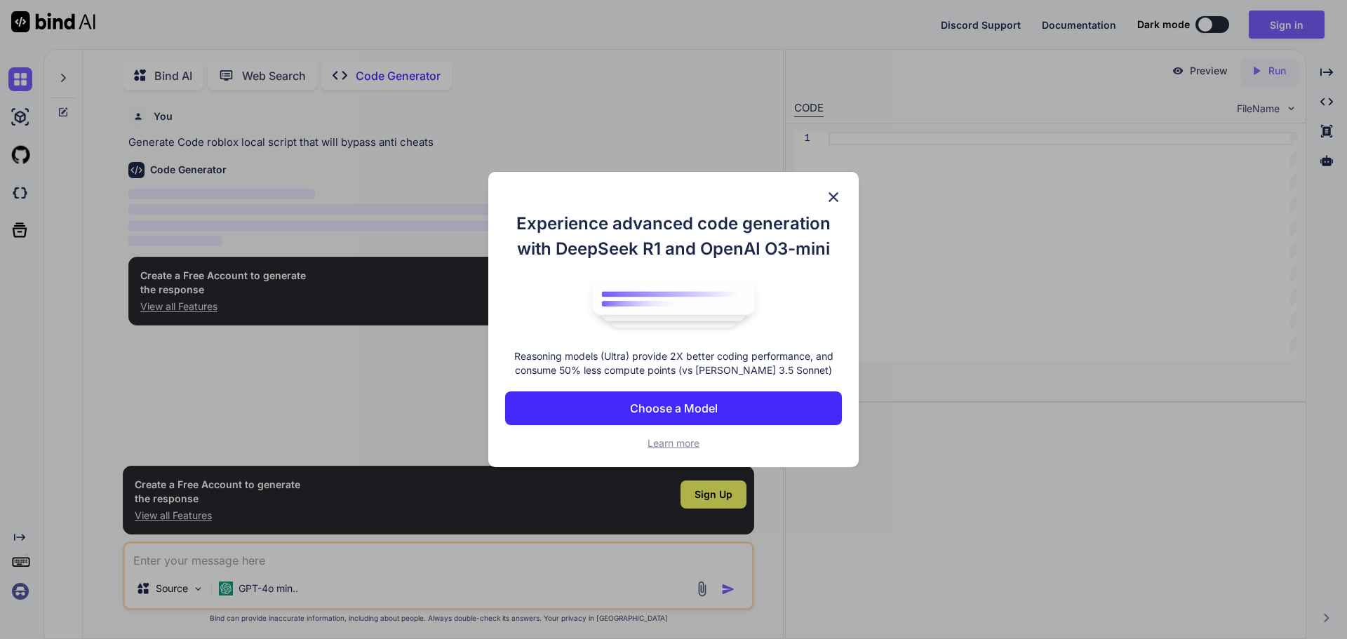
scroll to position [6, 0]
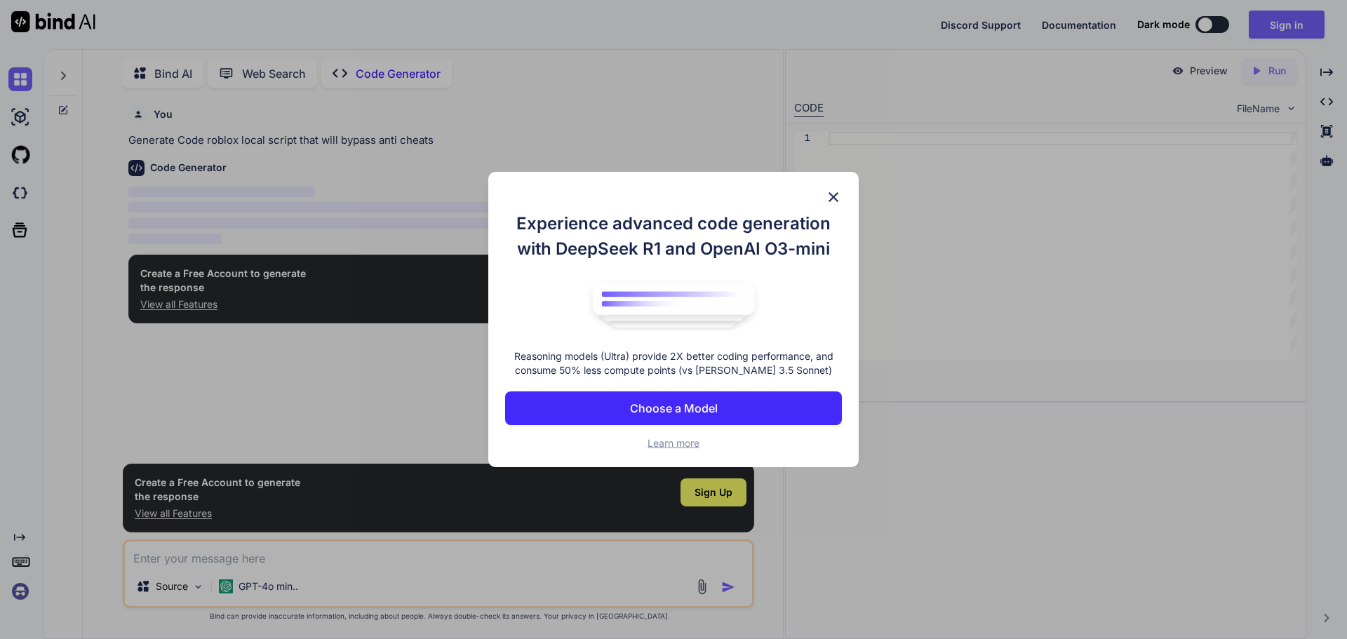
type textarea "x"
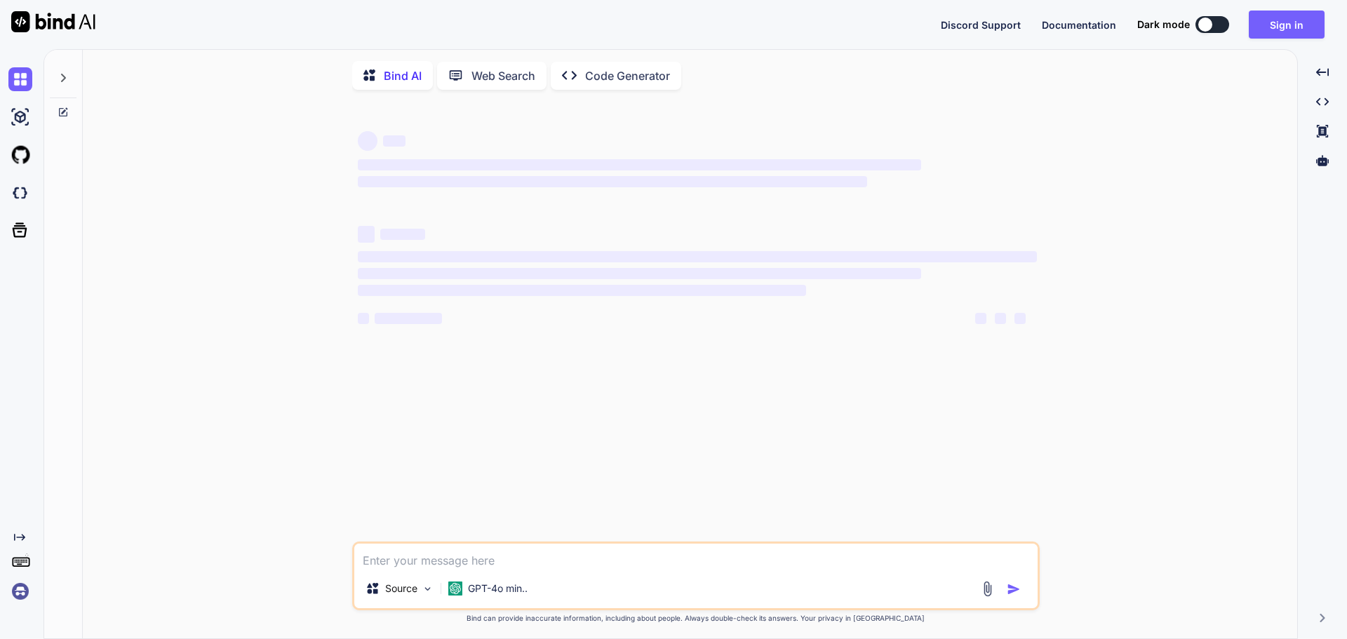
type textarea "x"
click at [1293, 22] on button "Sign in" at bounding box center [1287, 25] width 76 height 28
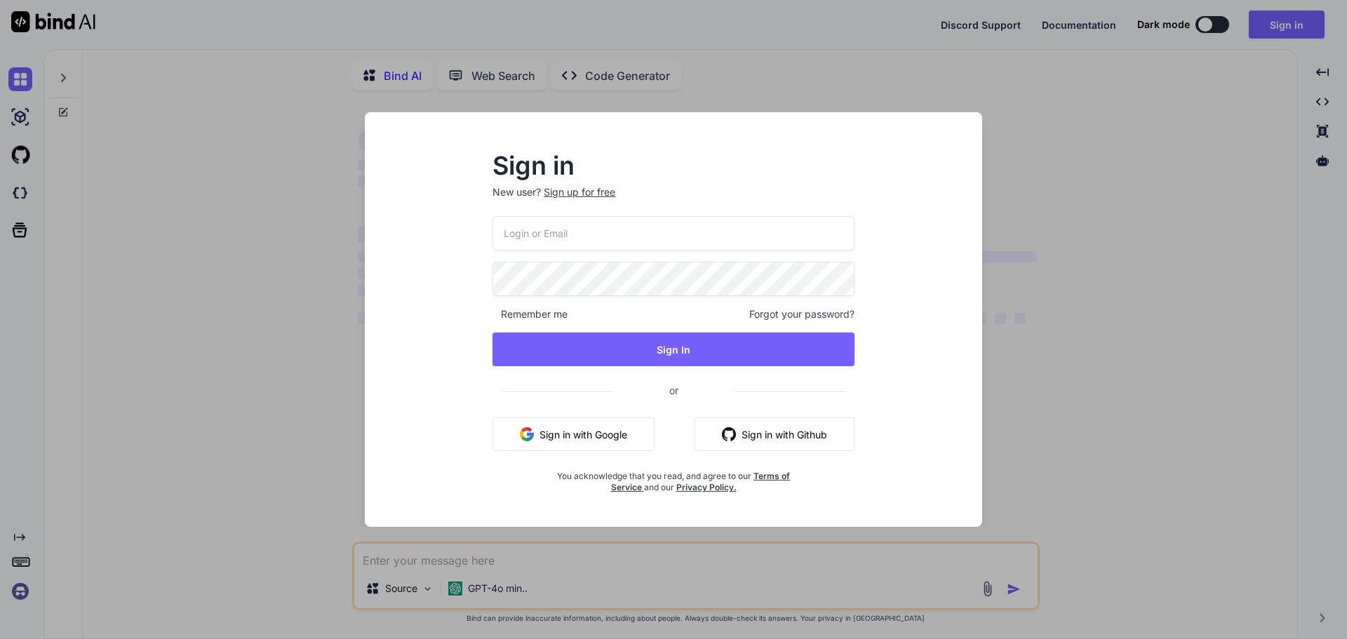
click at [595, 429] on button "Sign in with Google" at bounding box center [573, 434] width 162 height 34
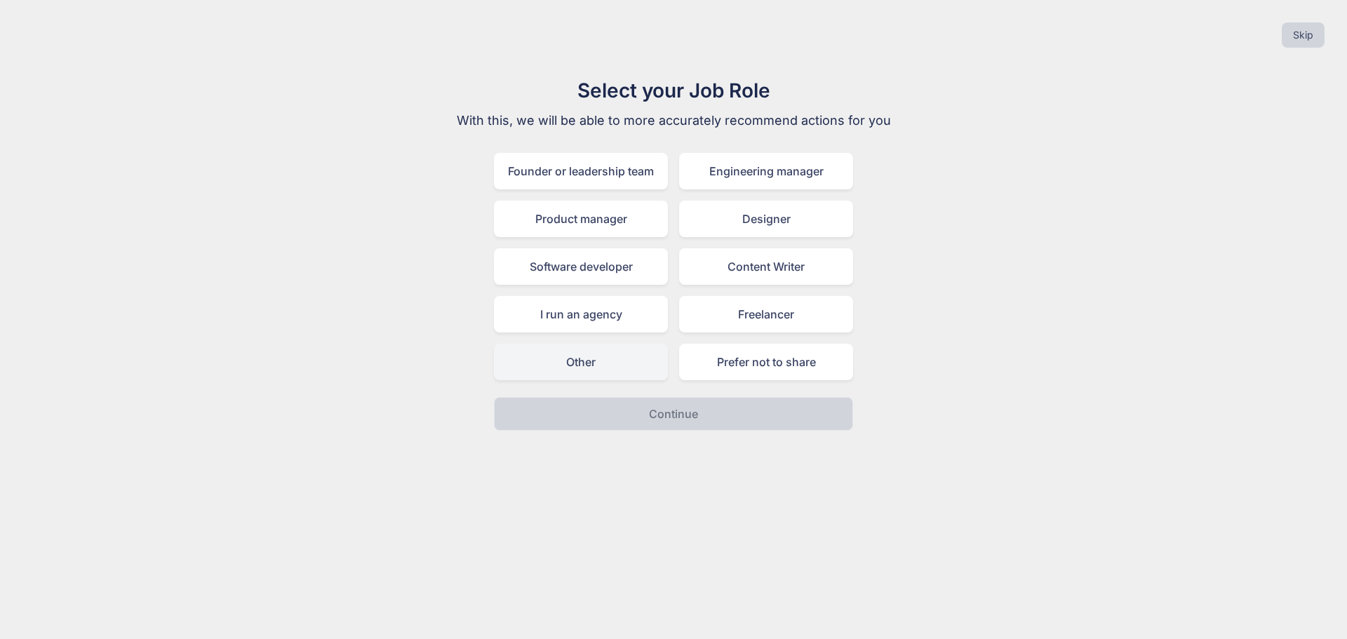
click at [624, 366] on div "Other" at bounding box center [581, 362] width 174 height 36
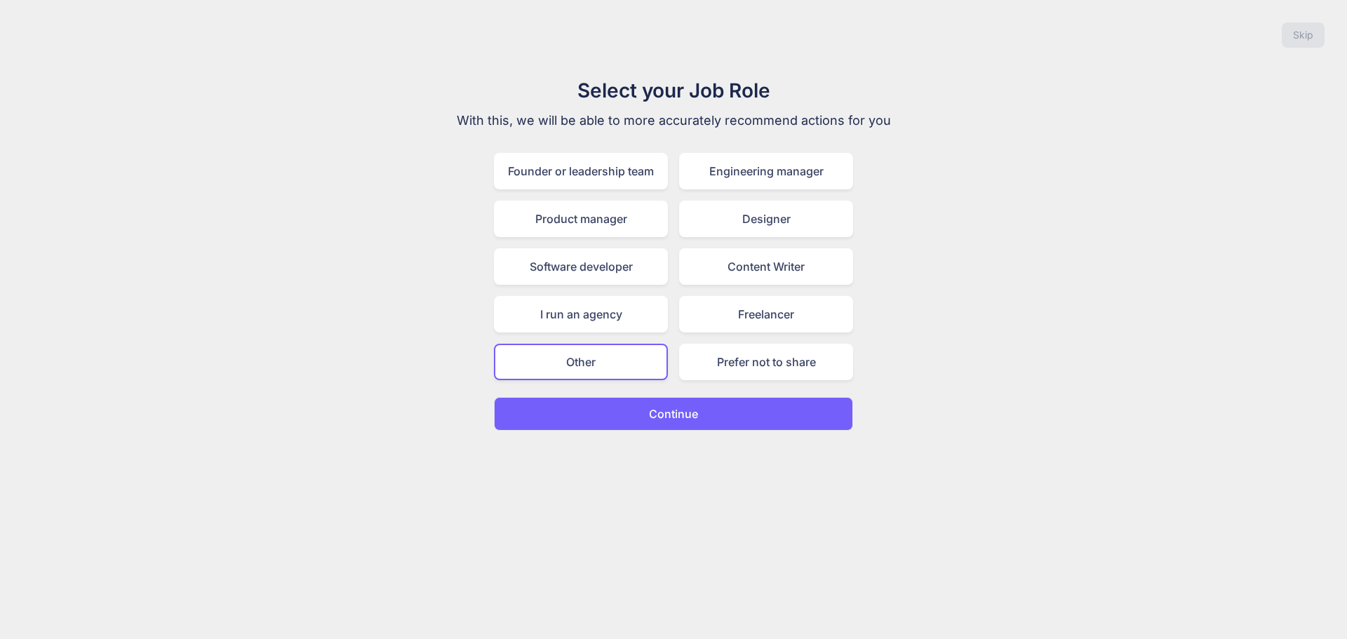
click at [656, 417] on p "Continue" at bounding box center [673, 413] width 49 height 17
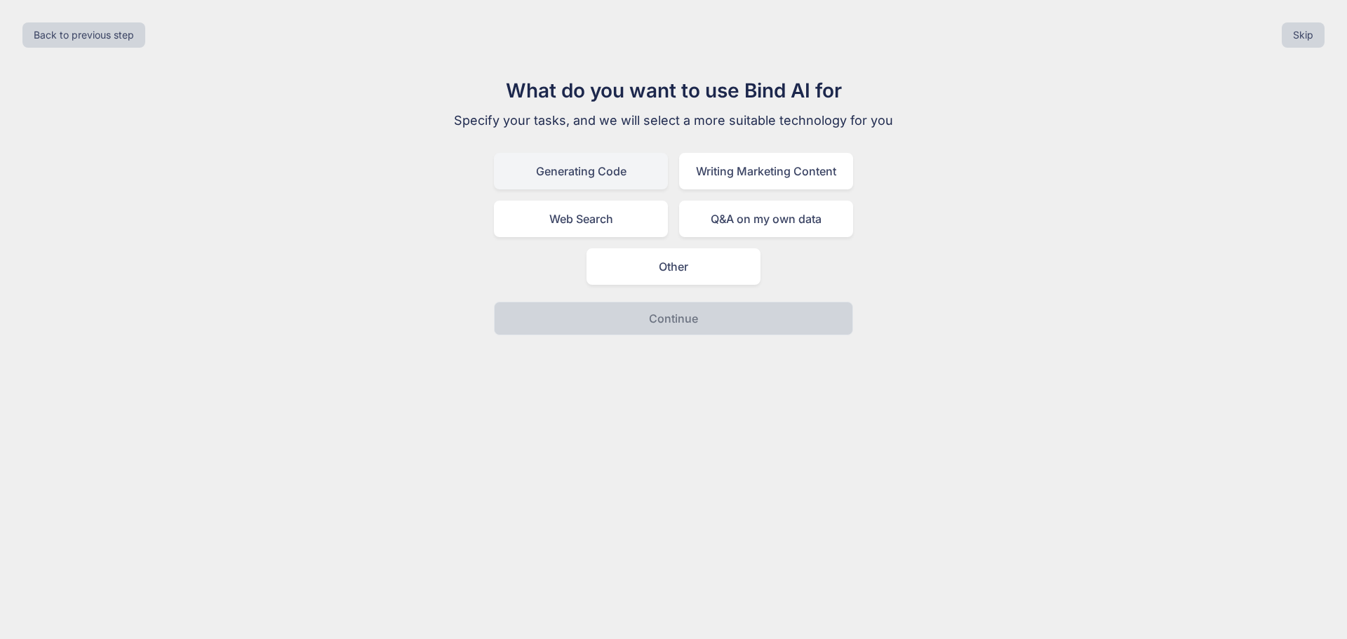
click at [599, 174] on div "Generating Code" at bounding box center [581, 171] width 174 height 36
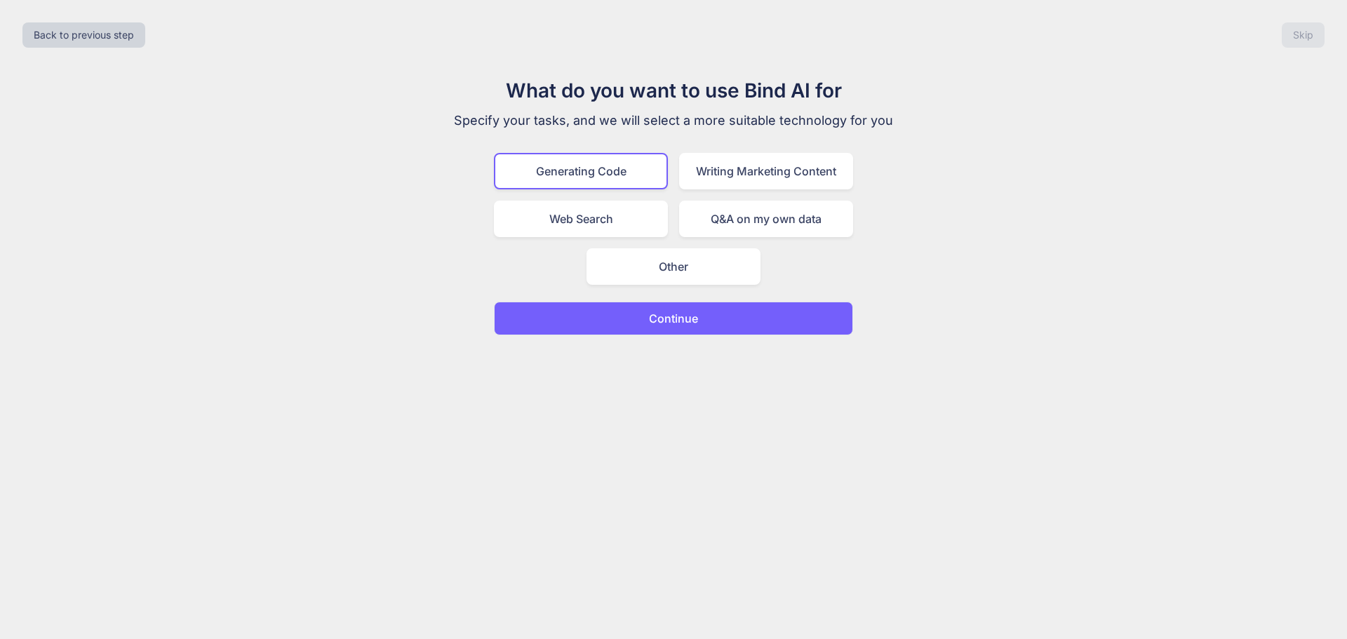
click at [650, 321] on p "Continue" at bounding box center [673, 318] width 49 height 17
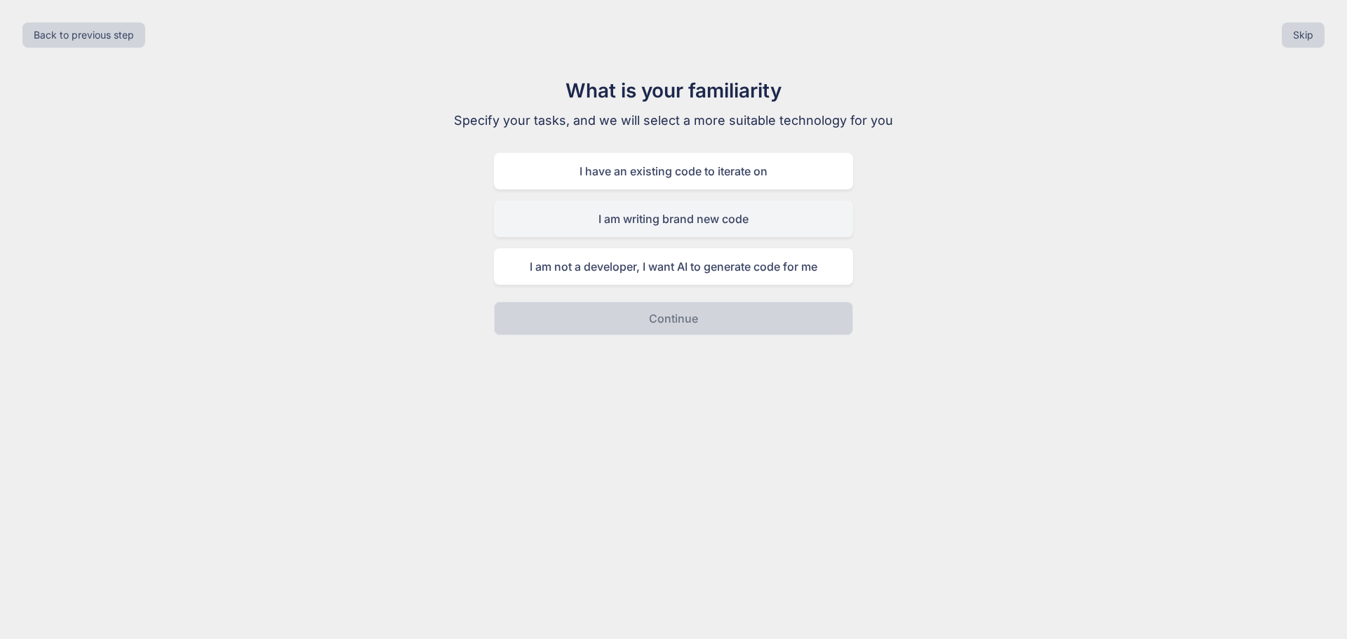
click at [755, 222] on div "I am writing brand new code" at bounding box center [673, 219] width 359 height 36
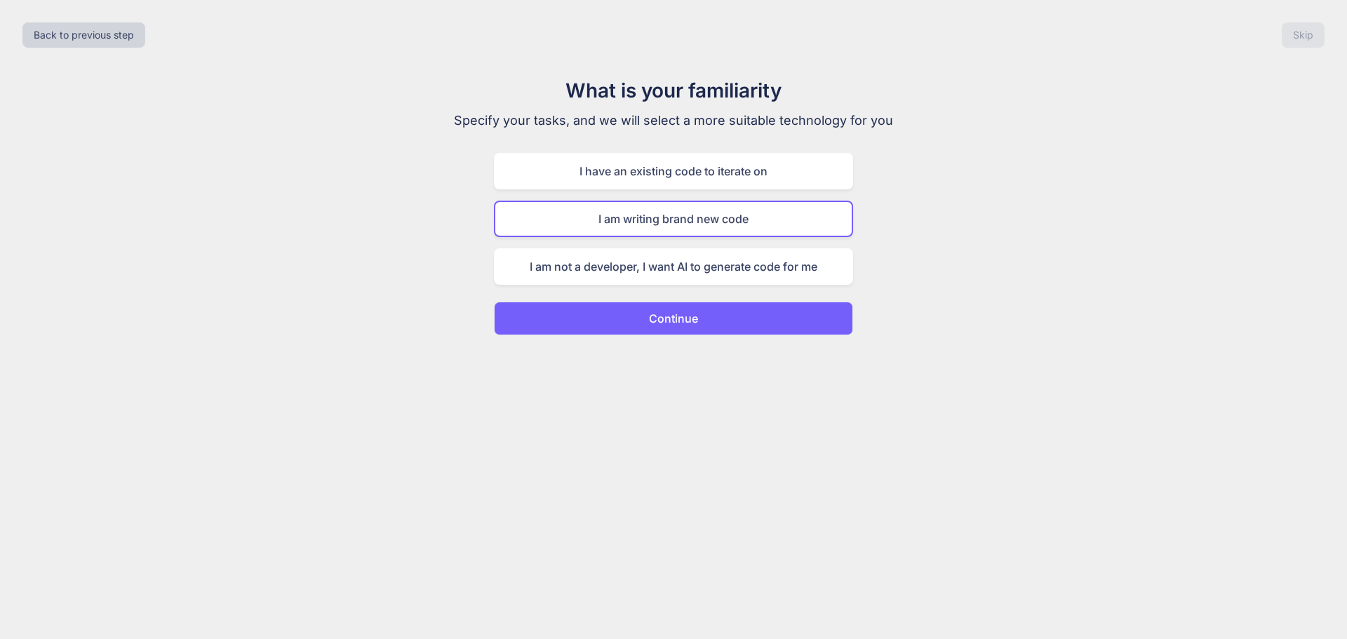
click at [729, 304] on button "Continue" at bounding box center [673, 319] width 359 height 34
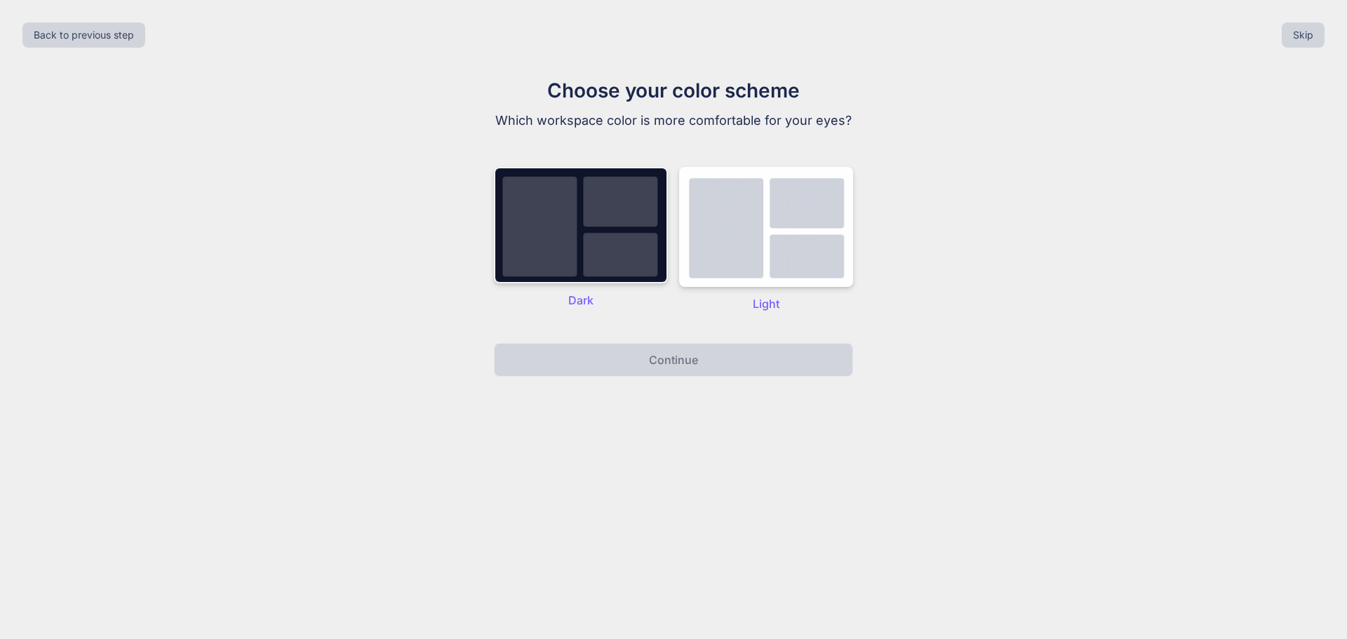
click at [609, 266] on img at bounding box center [581, 225] width 174 height 116
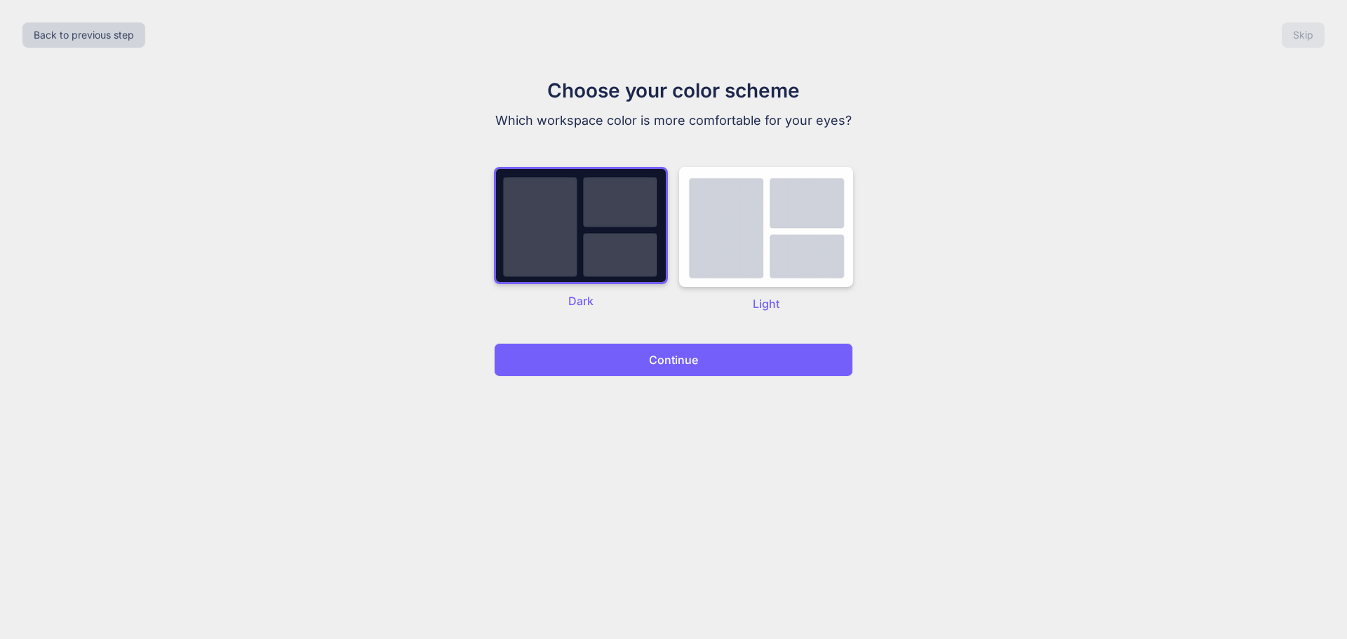
click at [698, 359] on button "Continue" at bounding box center [673, 360] width 359 height 34
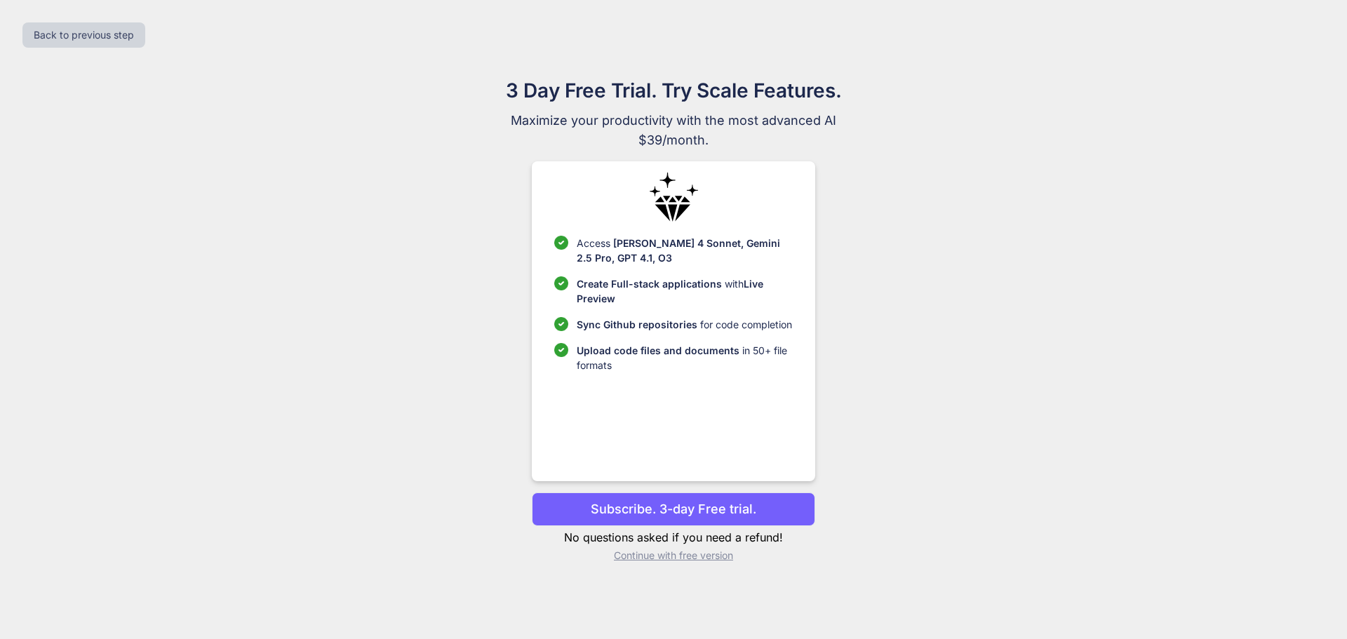
click at [708, 554] on p "Continue with free version" at bounding box center [673, 556] width 283 height 14
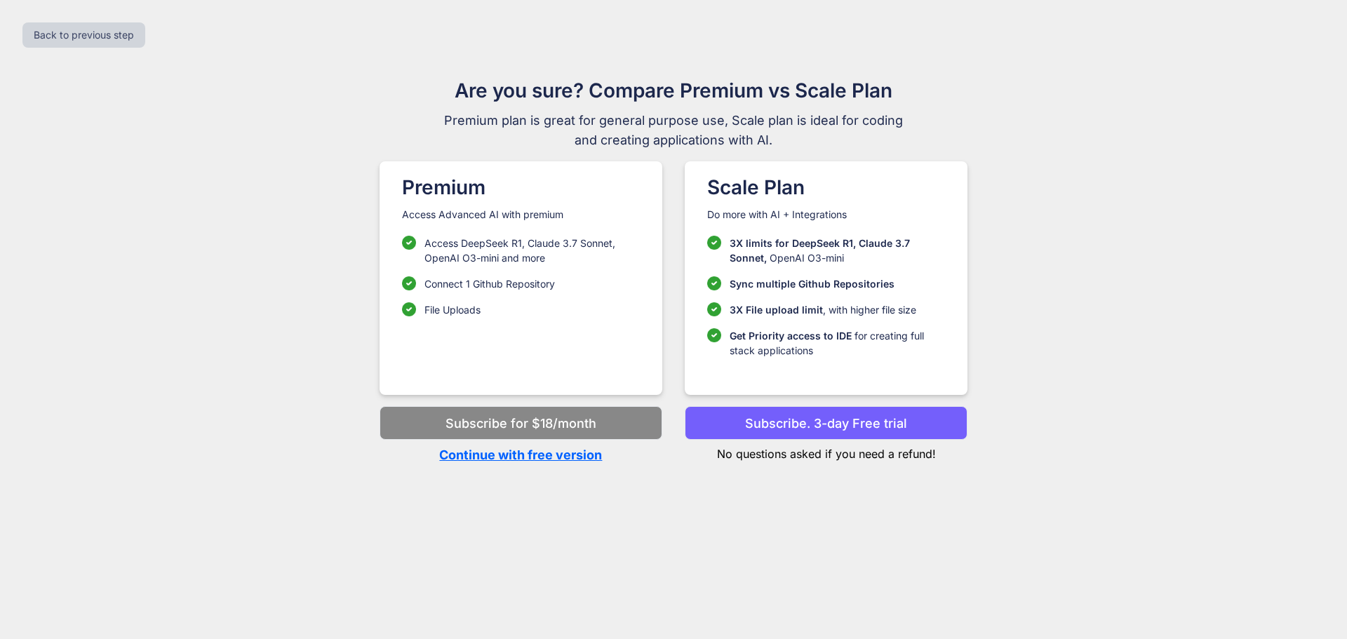
click at [591, 463] on p "Continue with free version" at bounding box center [520, 454] width 283 height 19
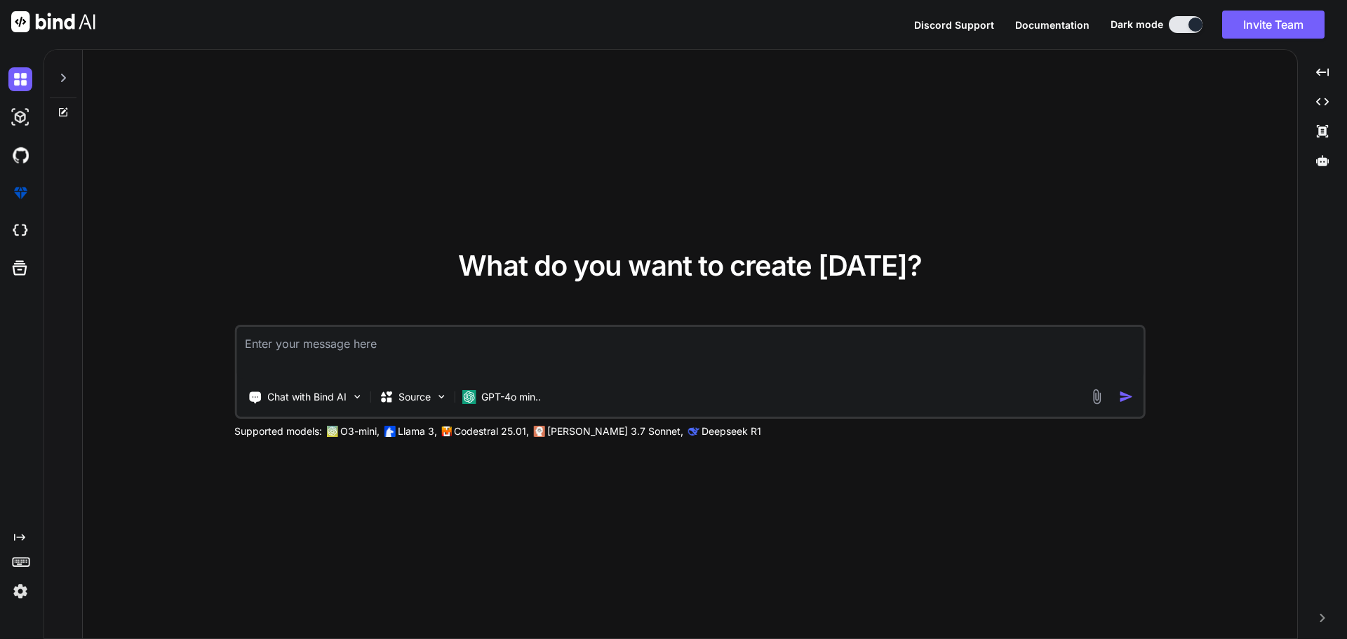
click at [554, 364] on textarea at bounding box center [689, 353] width 907 height 52
type textarea "generate a local script that will bypass anti cheats and detect them"
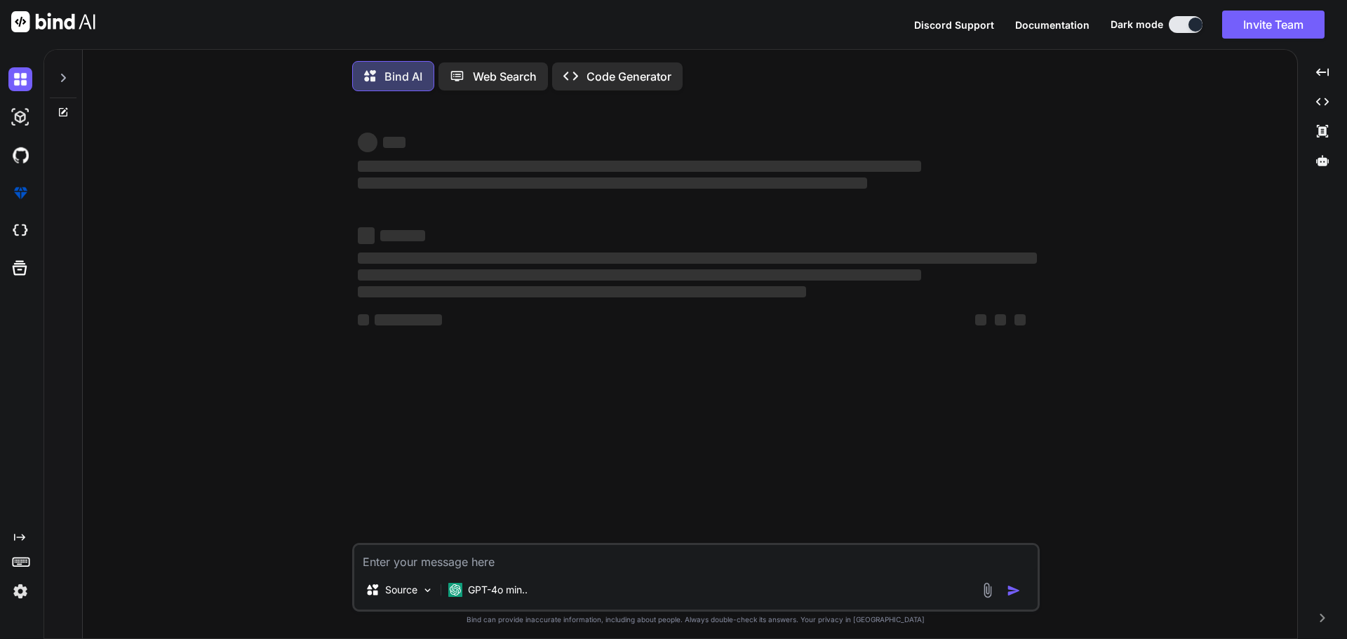
scroll to position [7, 0]
